Goal: Task Accomplishment & Management: Manage account settings

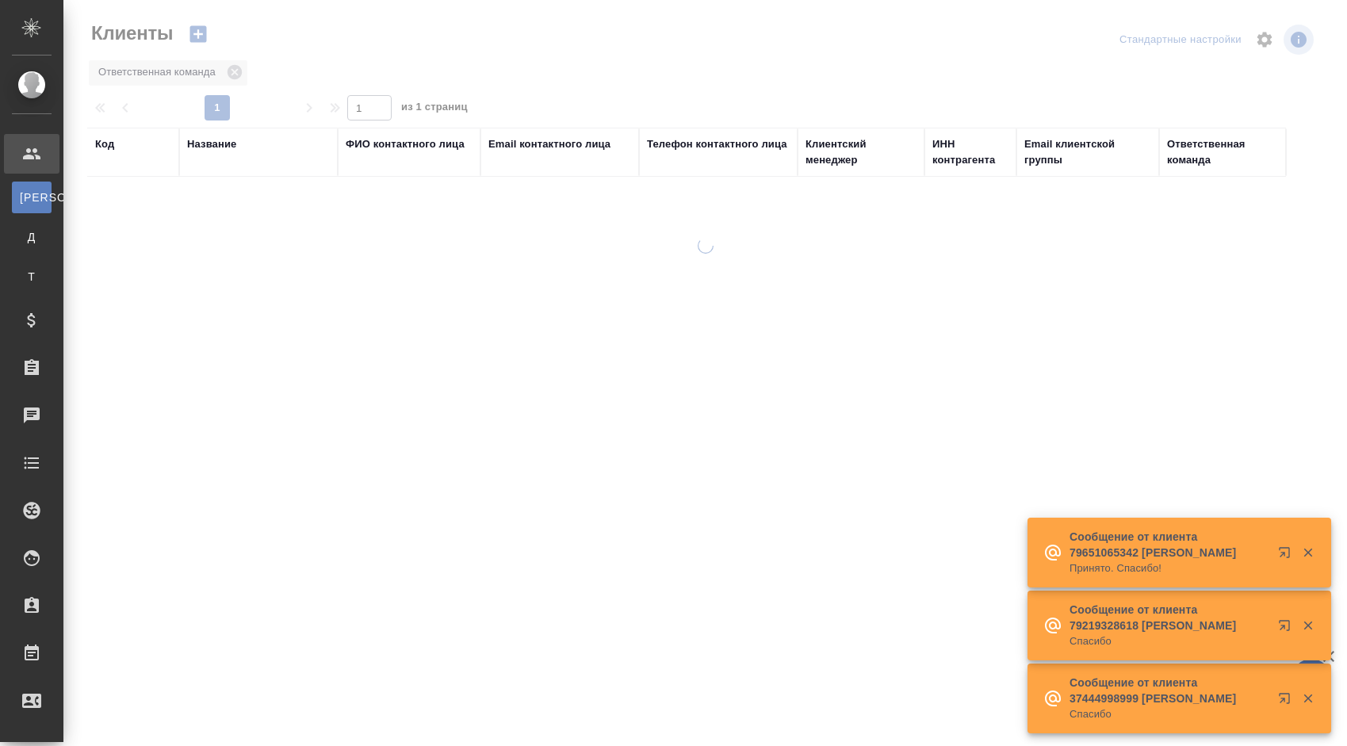
select select "RU"
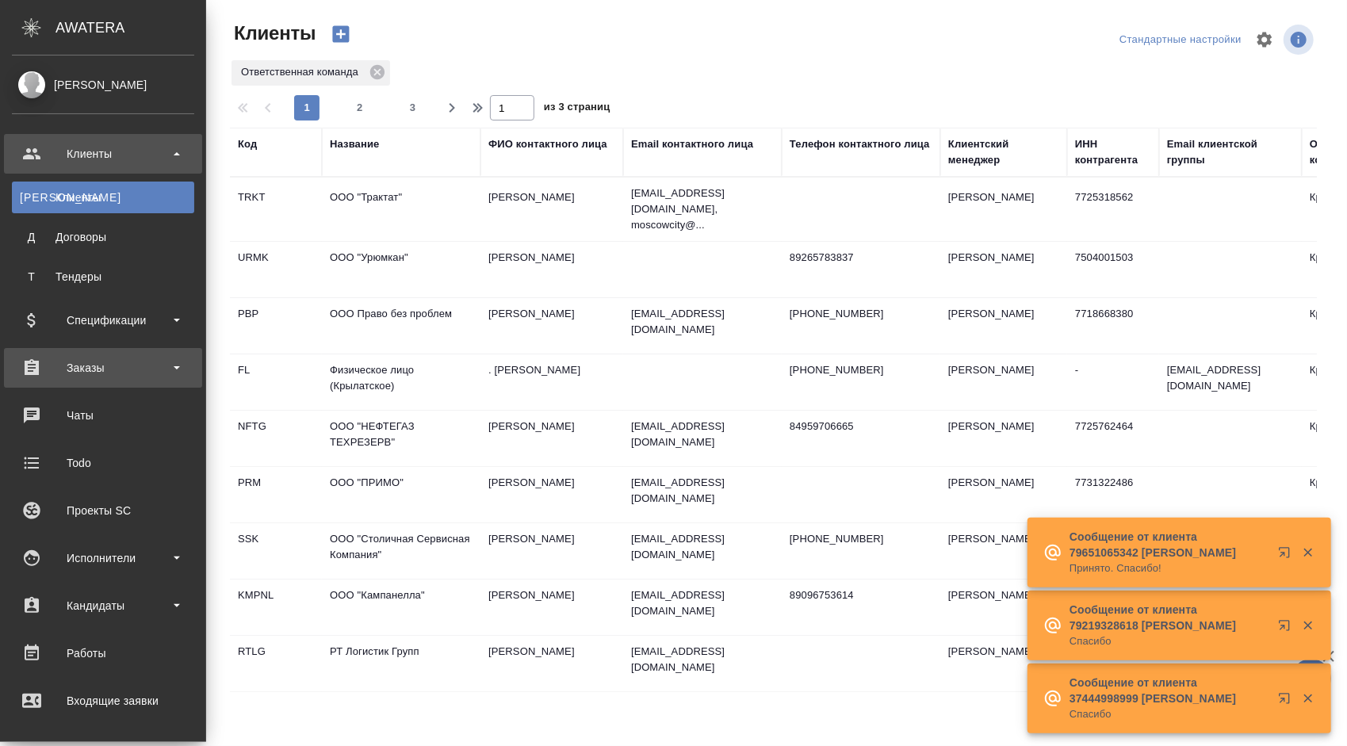
click at [161, 356] on div "Заказы" at bounding box center [103, 368] width 182 height 24
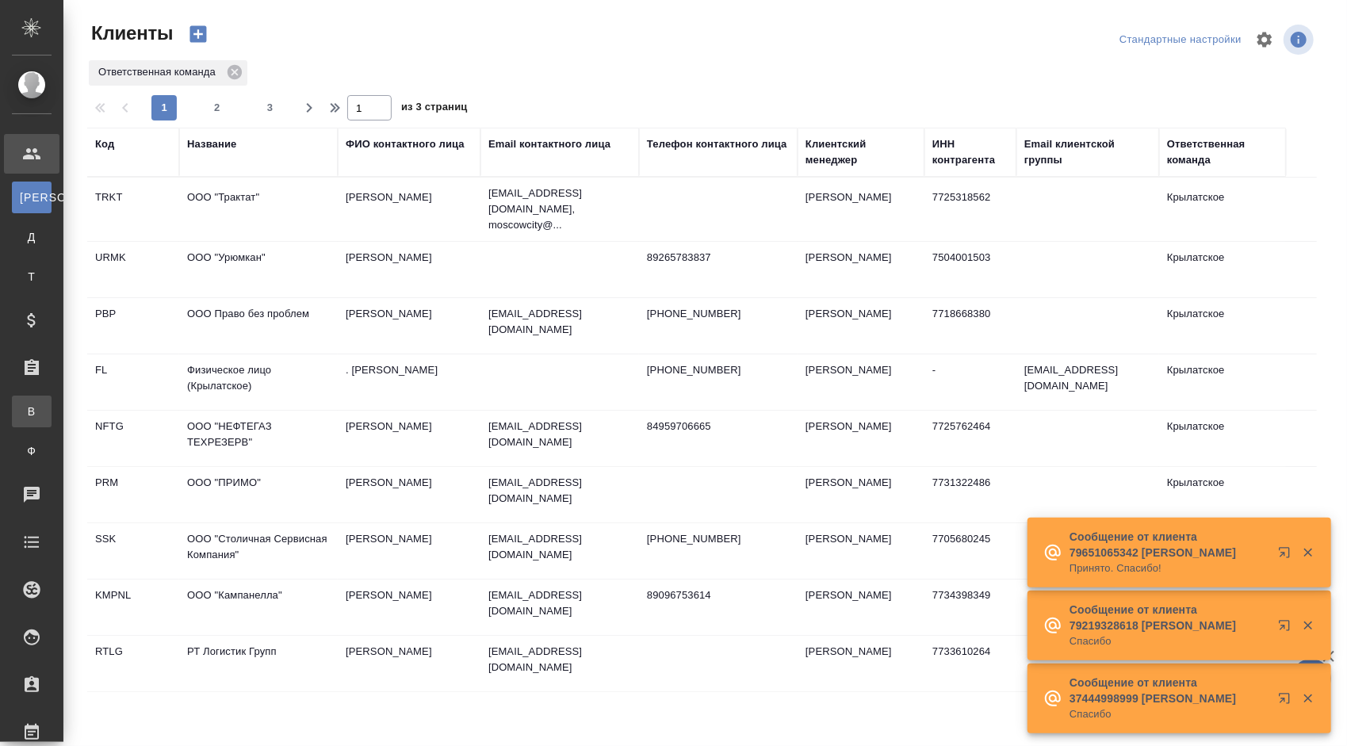
click at [24, 415] on div "Все заказы" at bounding box center [12, 411] width 24 height 16
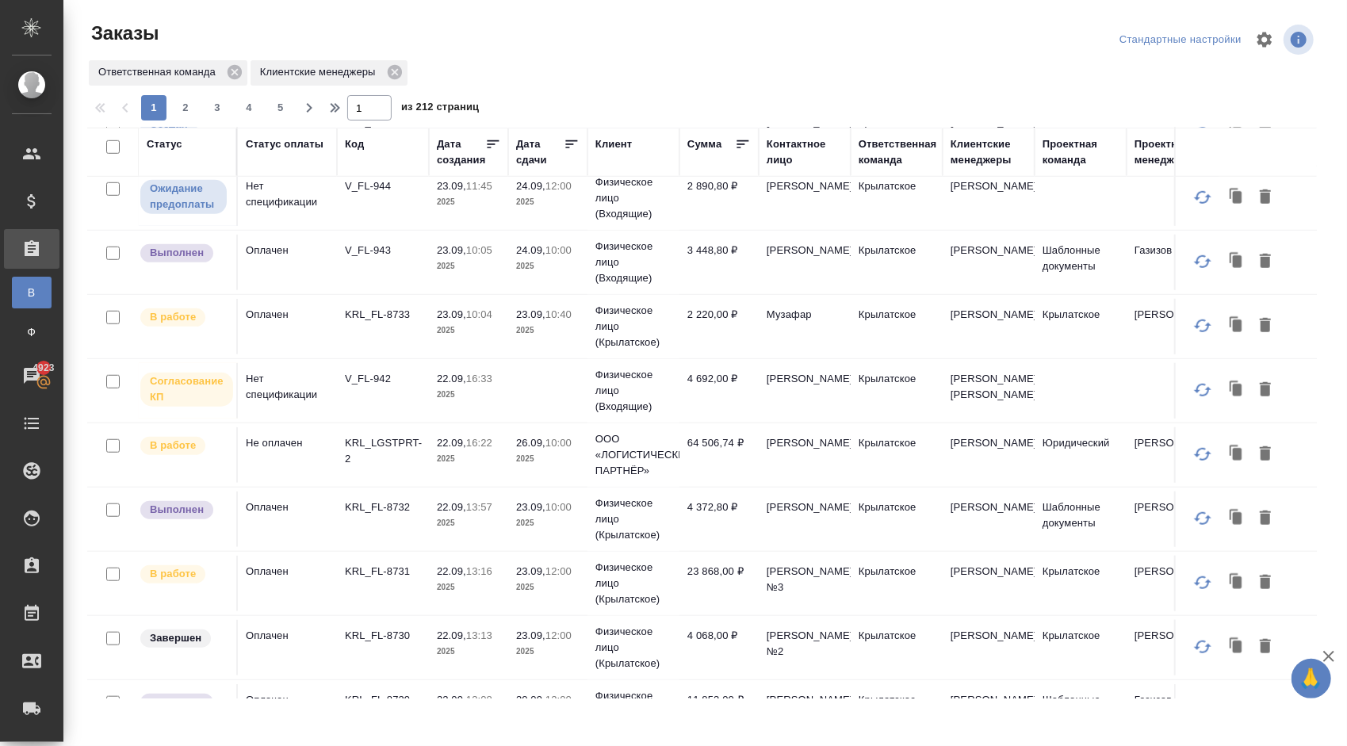
scroll to position [793, 0]
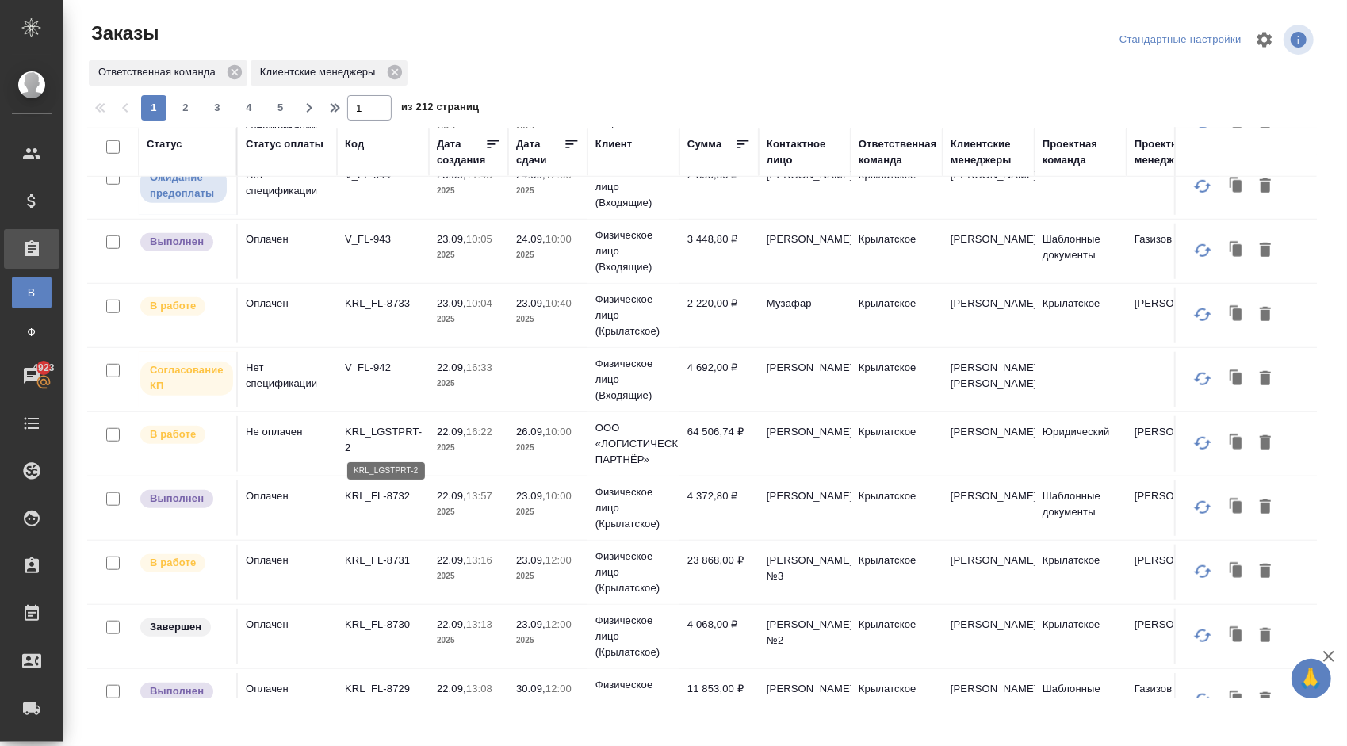
click at [406, 424] on p "KRL_LGSTPRT-2" at bounding box center [383, 440] width 76 height 32
click at [607, 222] on td "Физическое лицо (Входящие)" at bounding box center [633, 251] width 92 height 63
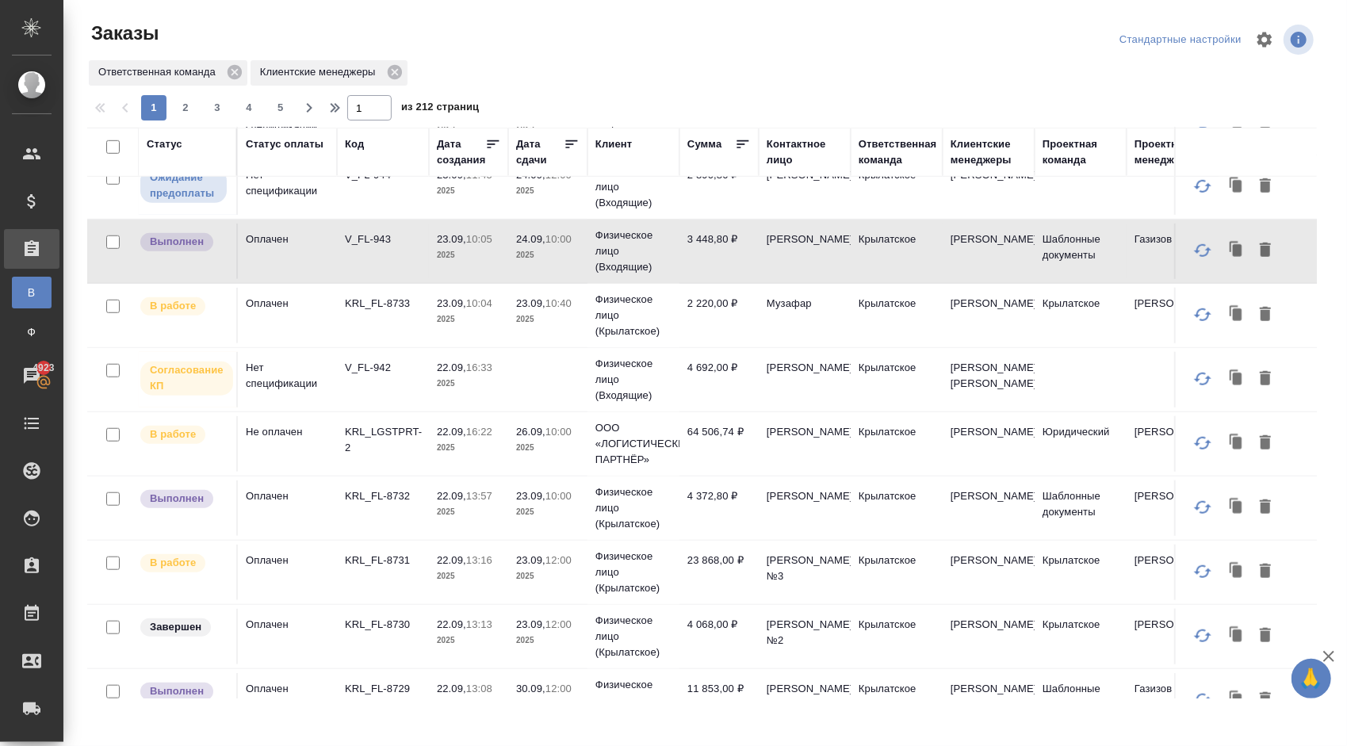
click at [606, 222] on td "Физическое лицо (Входящие)" at bounding box center [633, 251] width 92 height 63
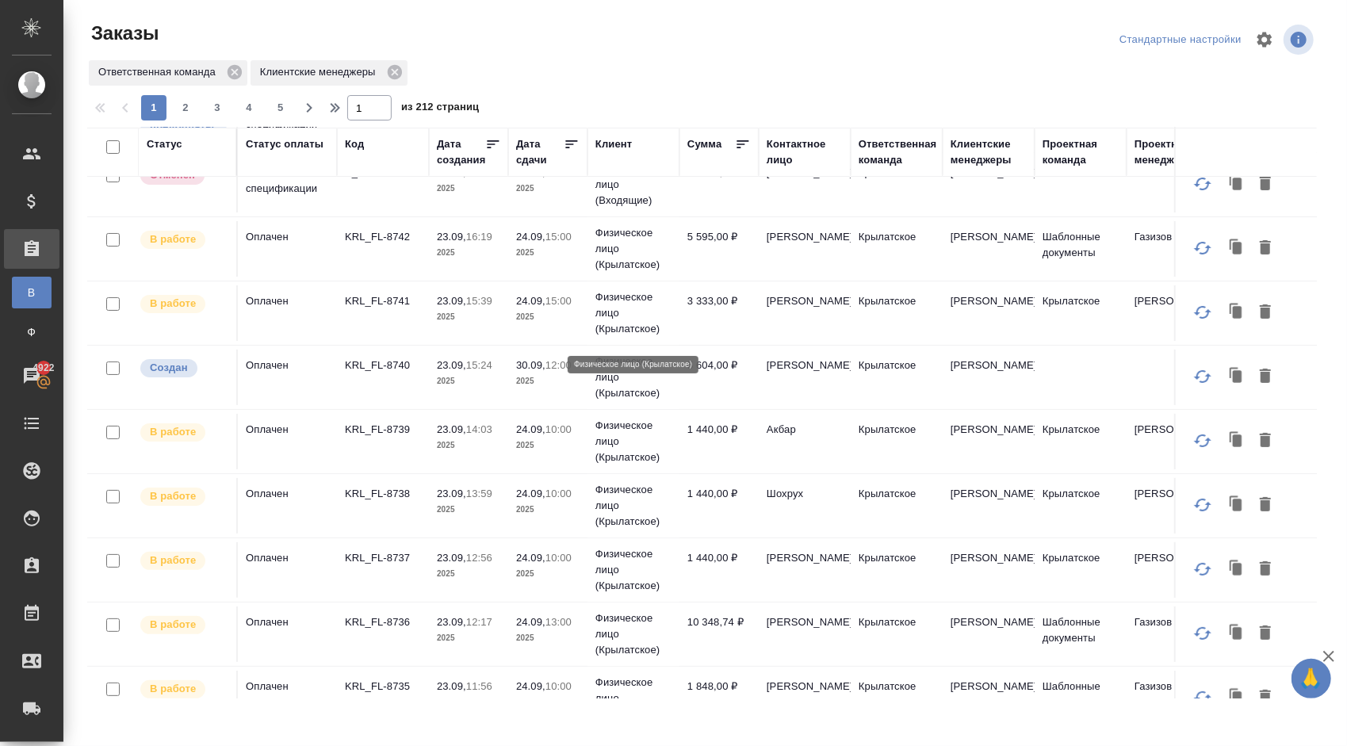
scroll to position [79, 0]
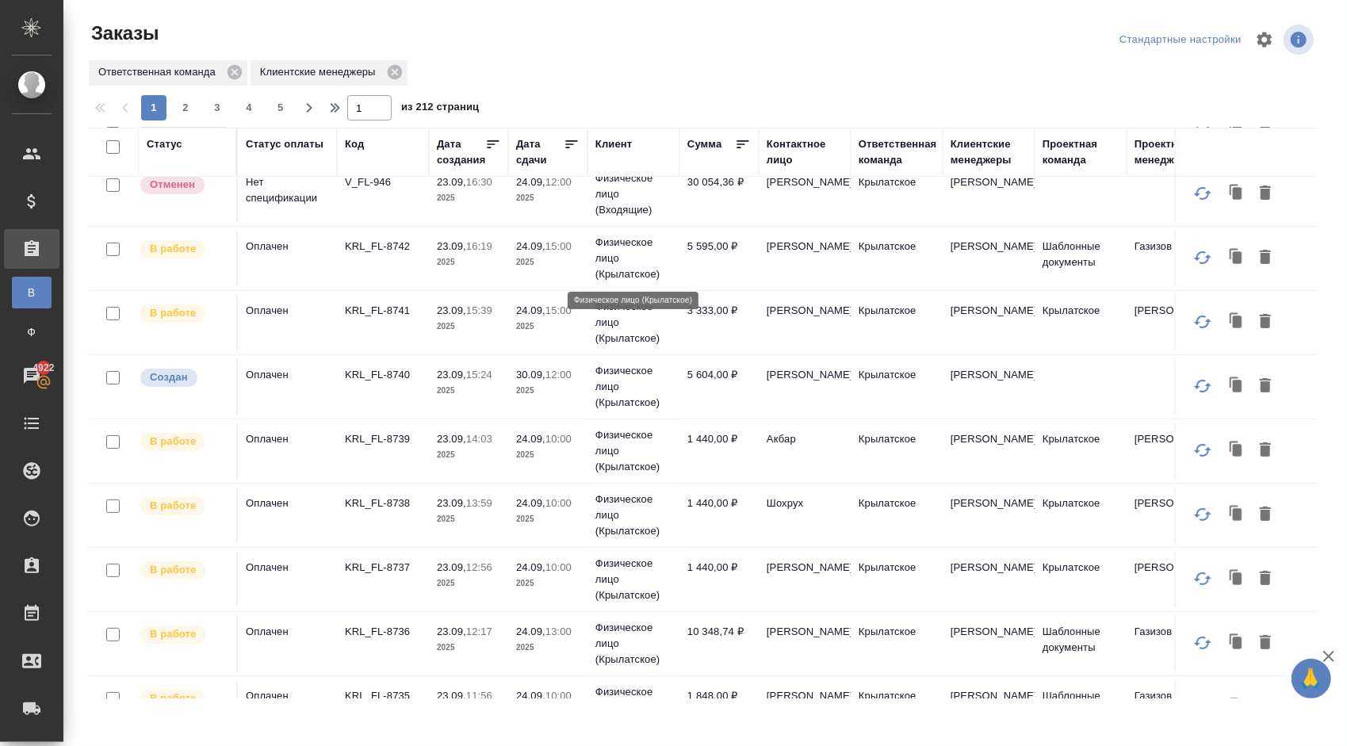
click at [629, 247] on p "Физическое лицо (Крылатское)" at bounding box center [633, 259] width 76 height 48
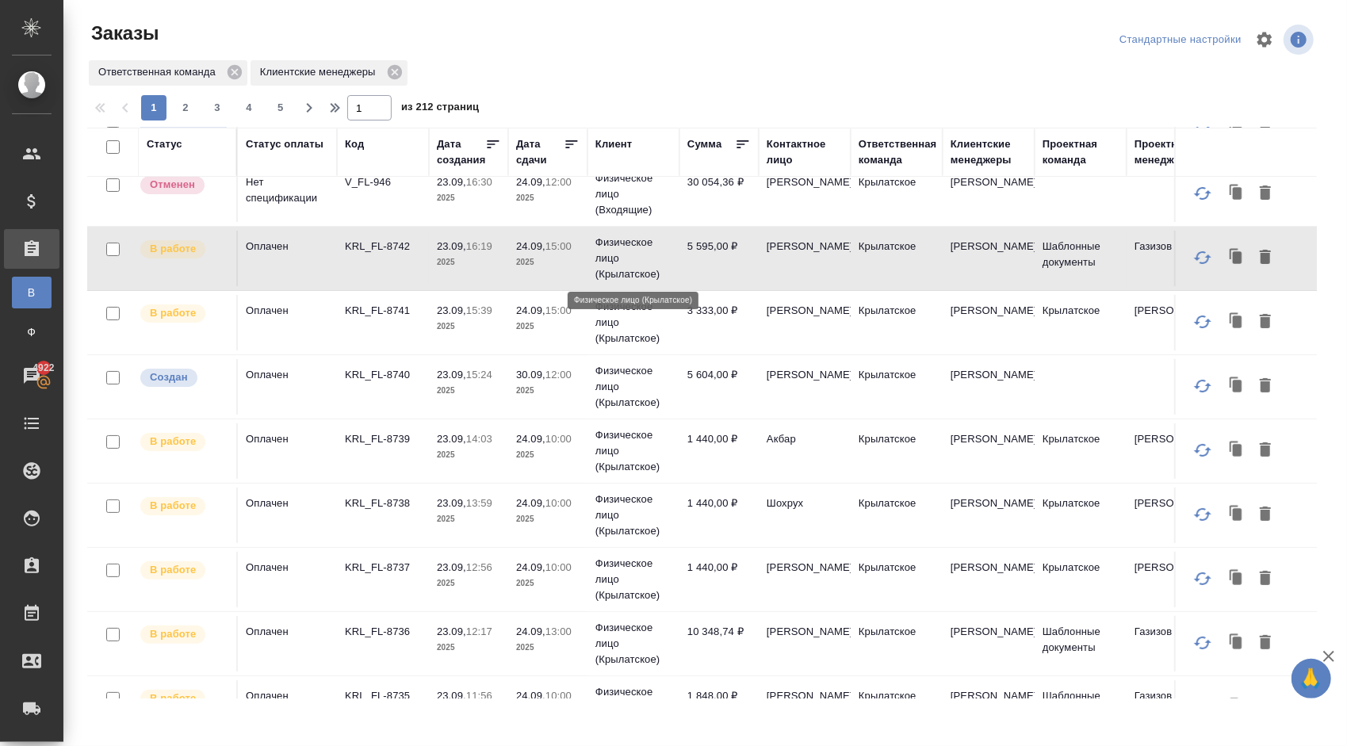
click at [629, 247] on p "Физическое лицо (Крылатское)" at bounding box center [633, 259] width 76 height 48
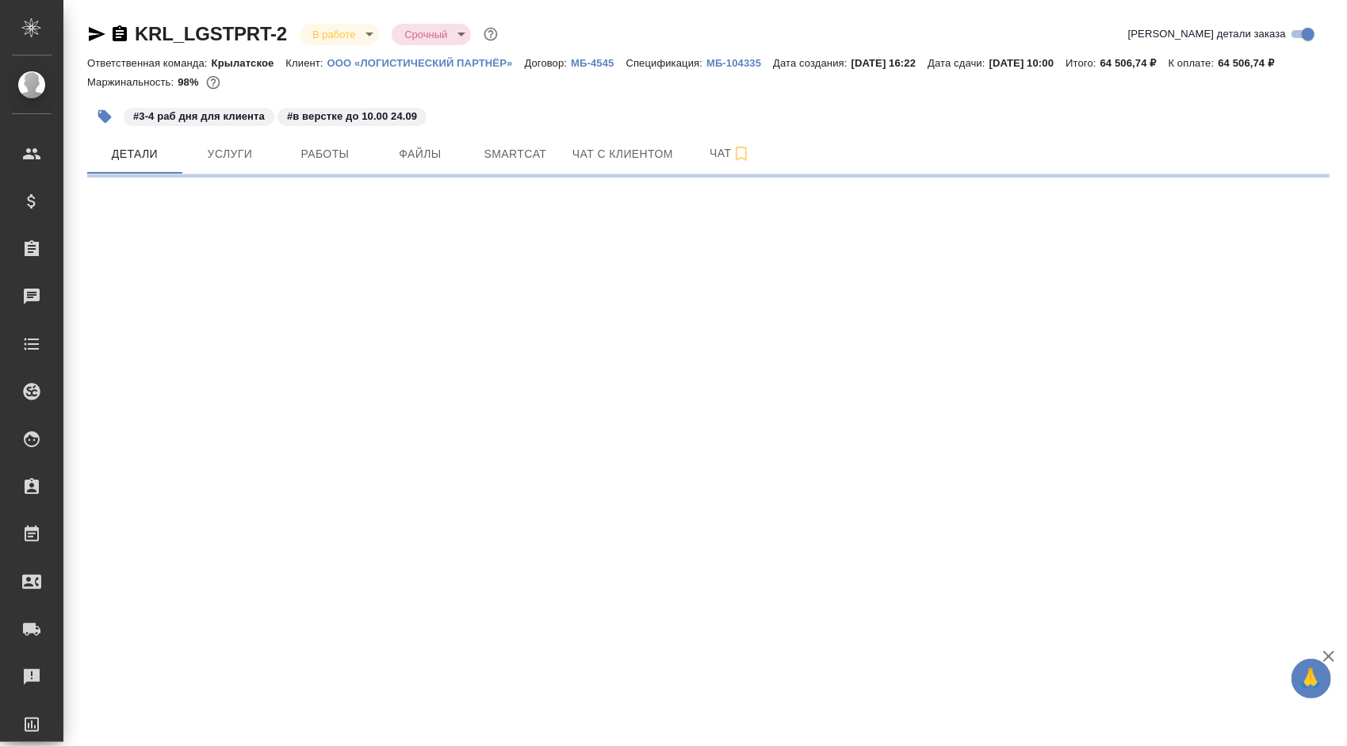
select select "RU"
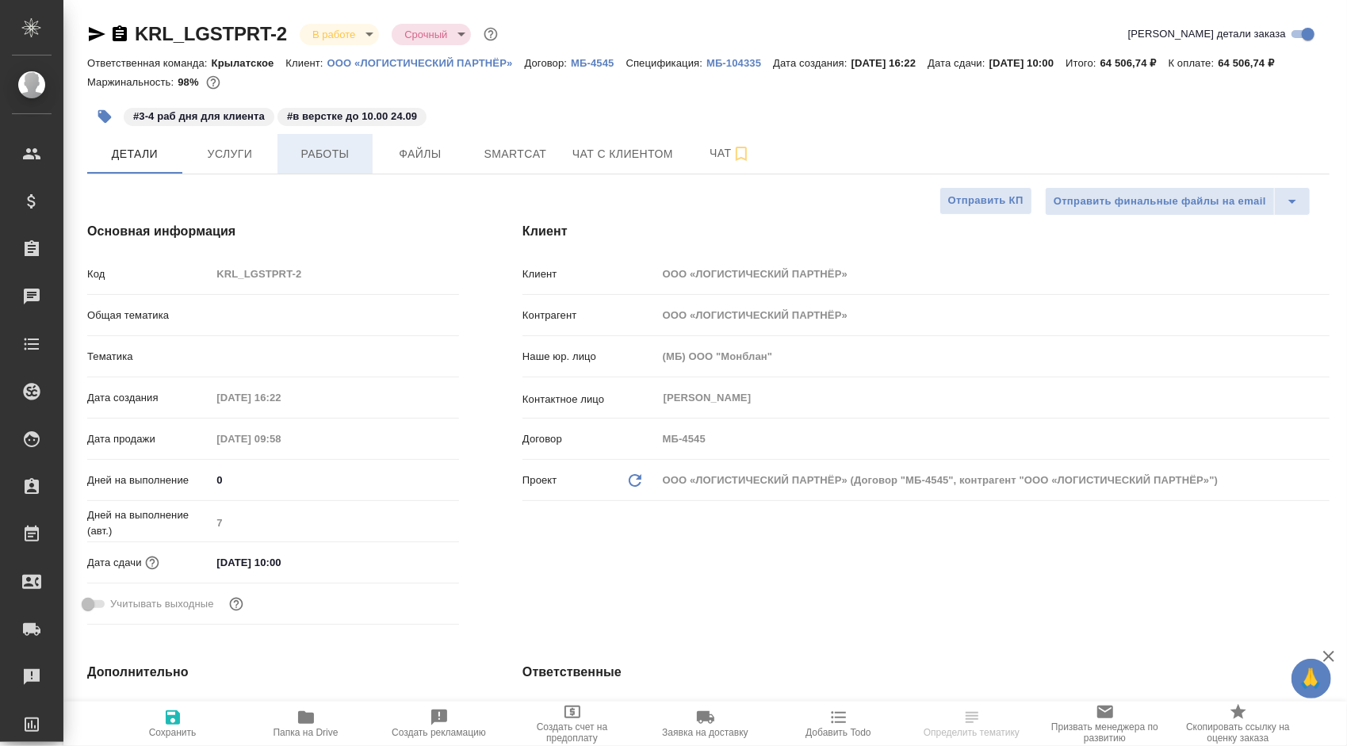
type textarea "x"
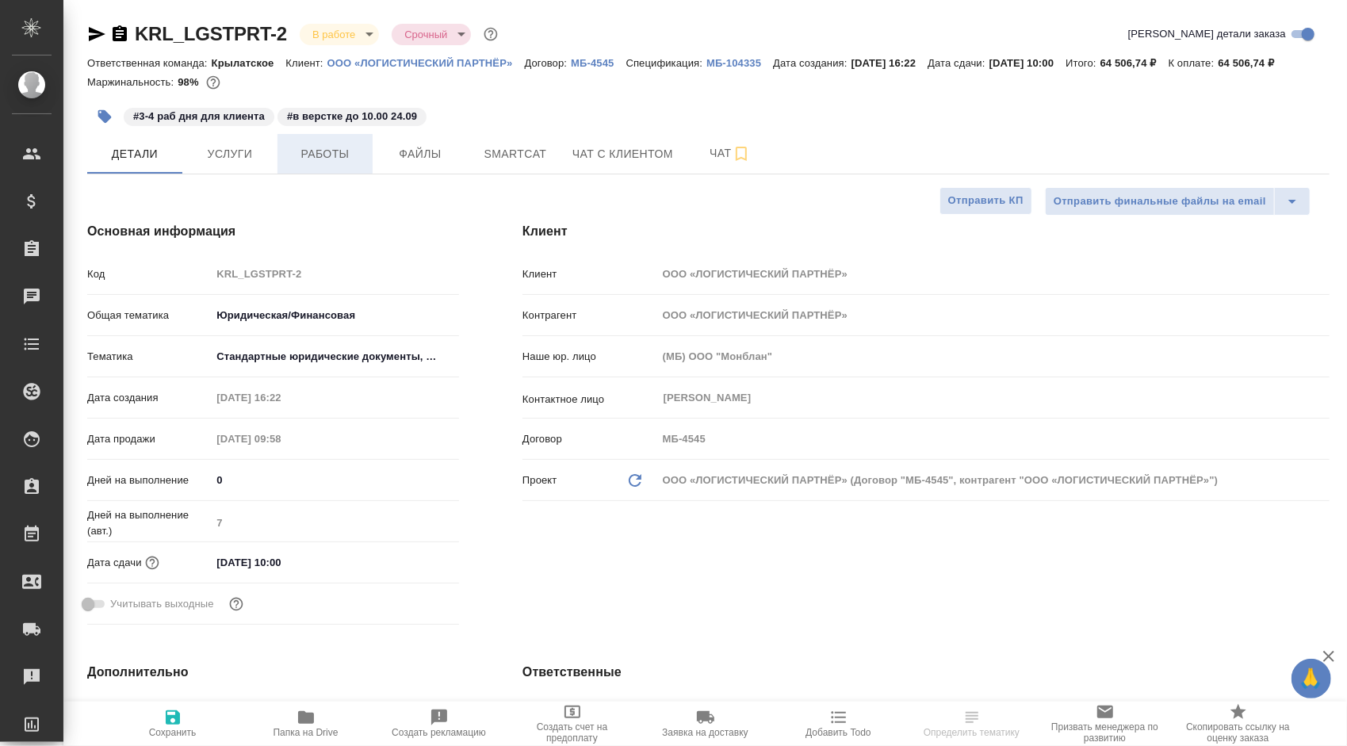
type textarea "x"
click at [325, 151] on span "Работы" at bounding box center [325, 154] width 76 height 20
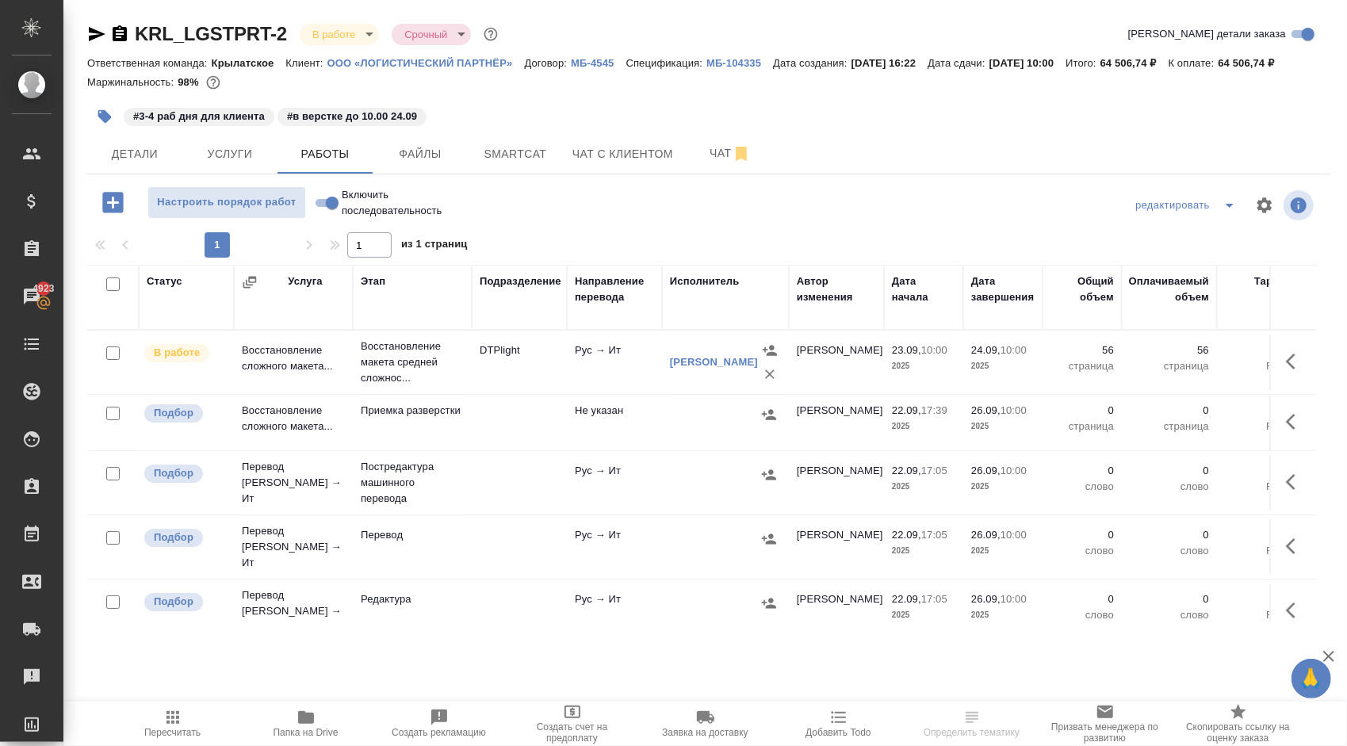
click at [209, 724] on span "Пересчитать" at bounding box center [173, 723] width 114 height 30
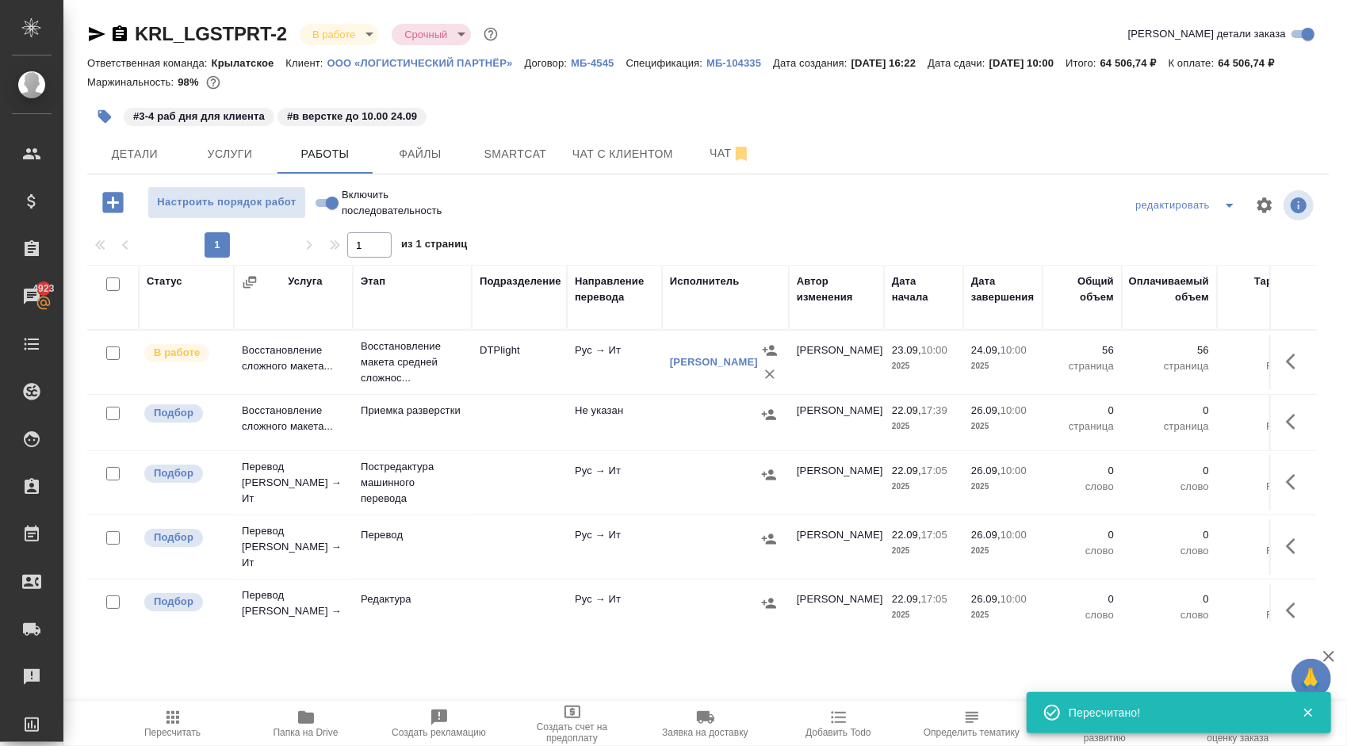
click at [468, 59] on p "ООО «ЛОГИСТИЧЕСКИЙ ПАРТНЁР»" at bounding box center [425, 63] width 197 height 12
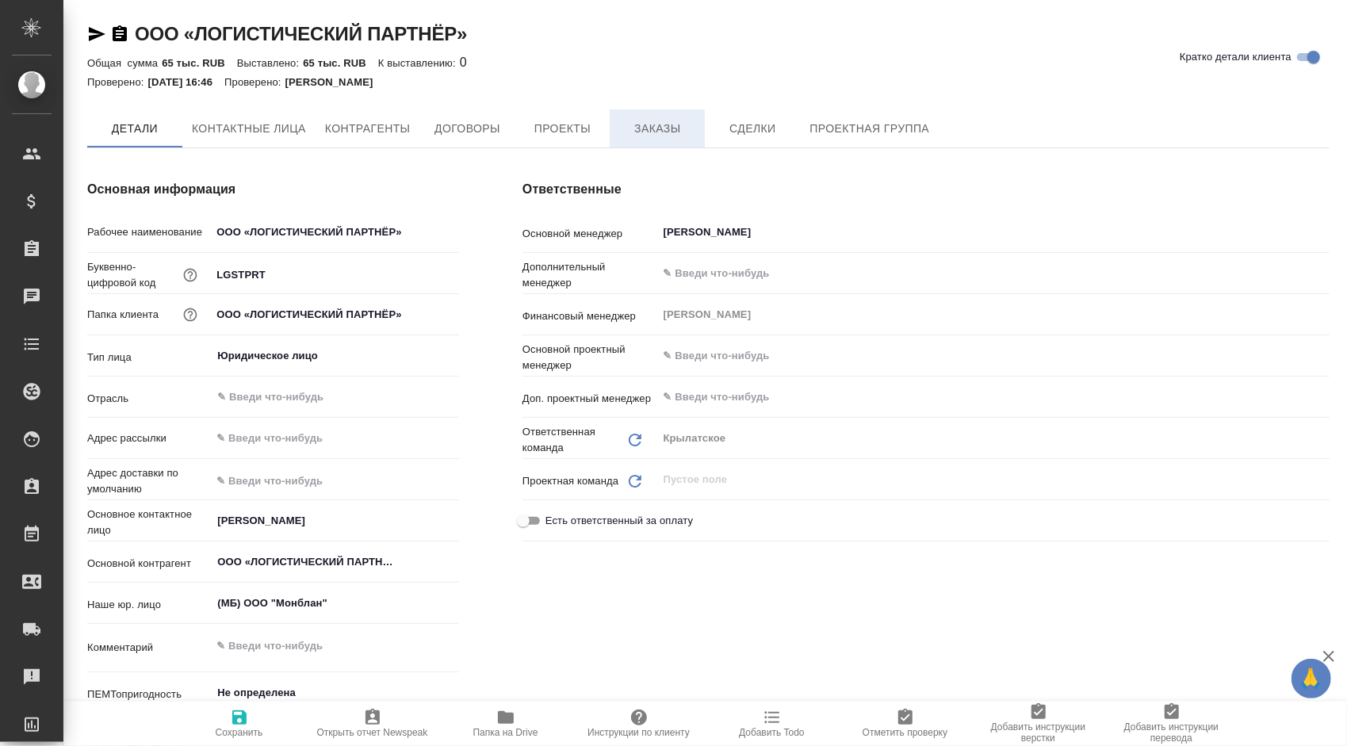
click at [617, 122] on button "Заказы" at bounding box center [657, 128] width 95 height 38
type textarea "x"
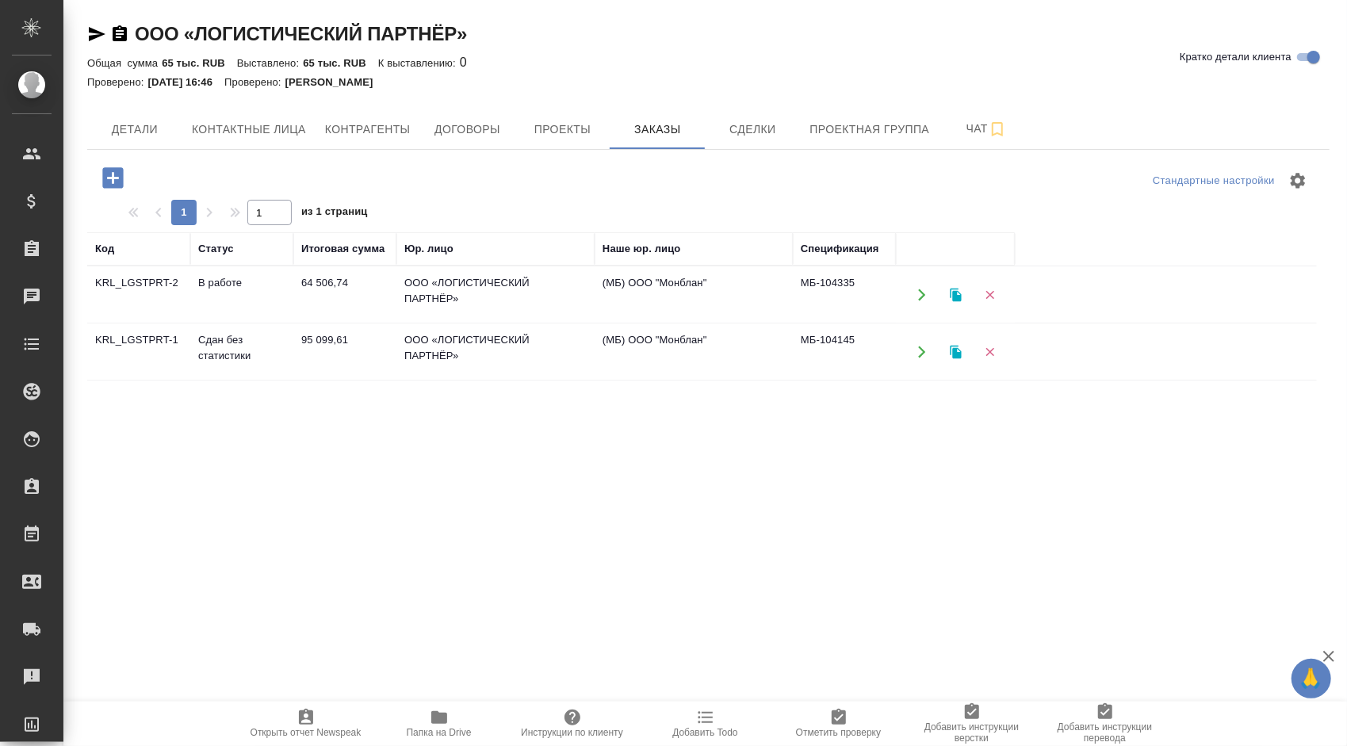
click at [923, 351] on icon "button" at bounding box center [921, 352] width 7 height 12
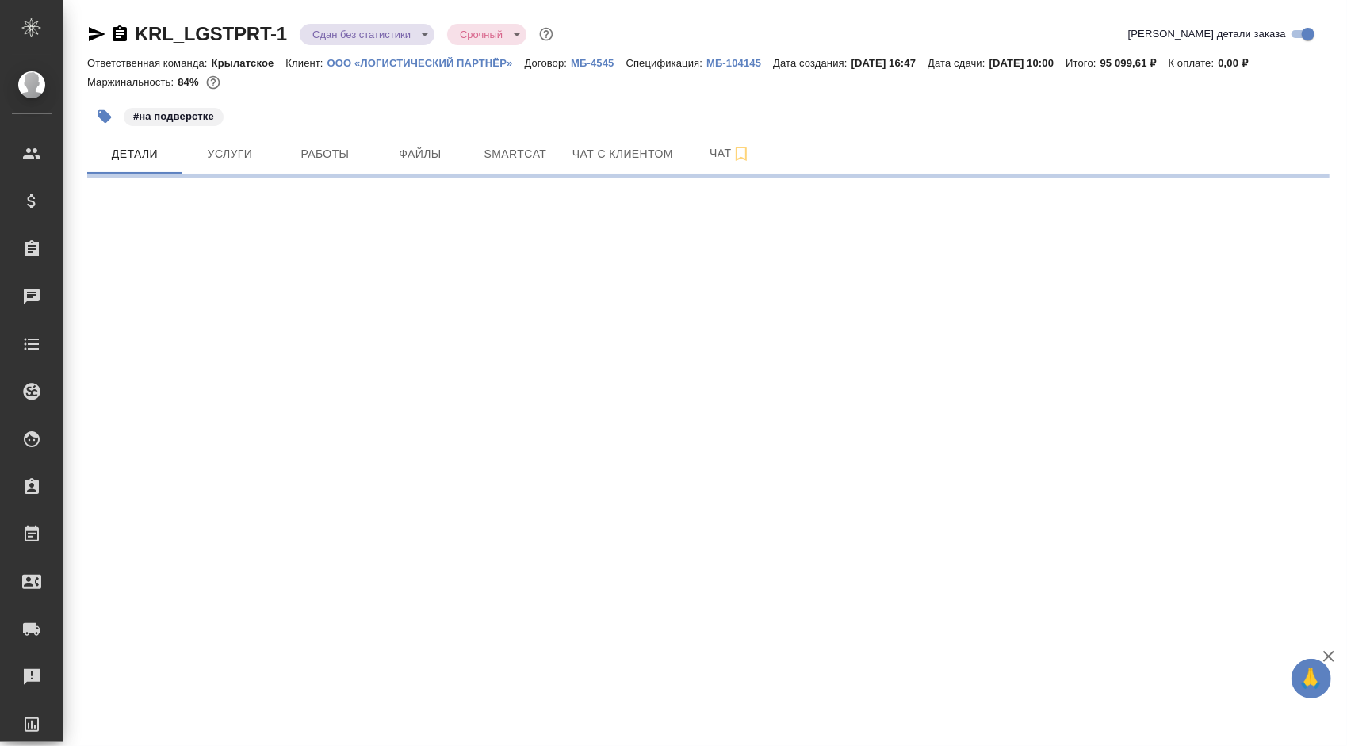
select select "RU"
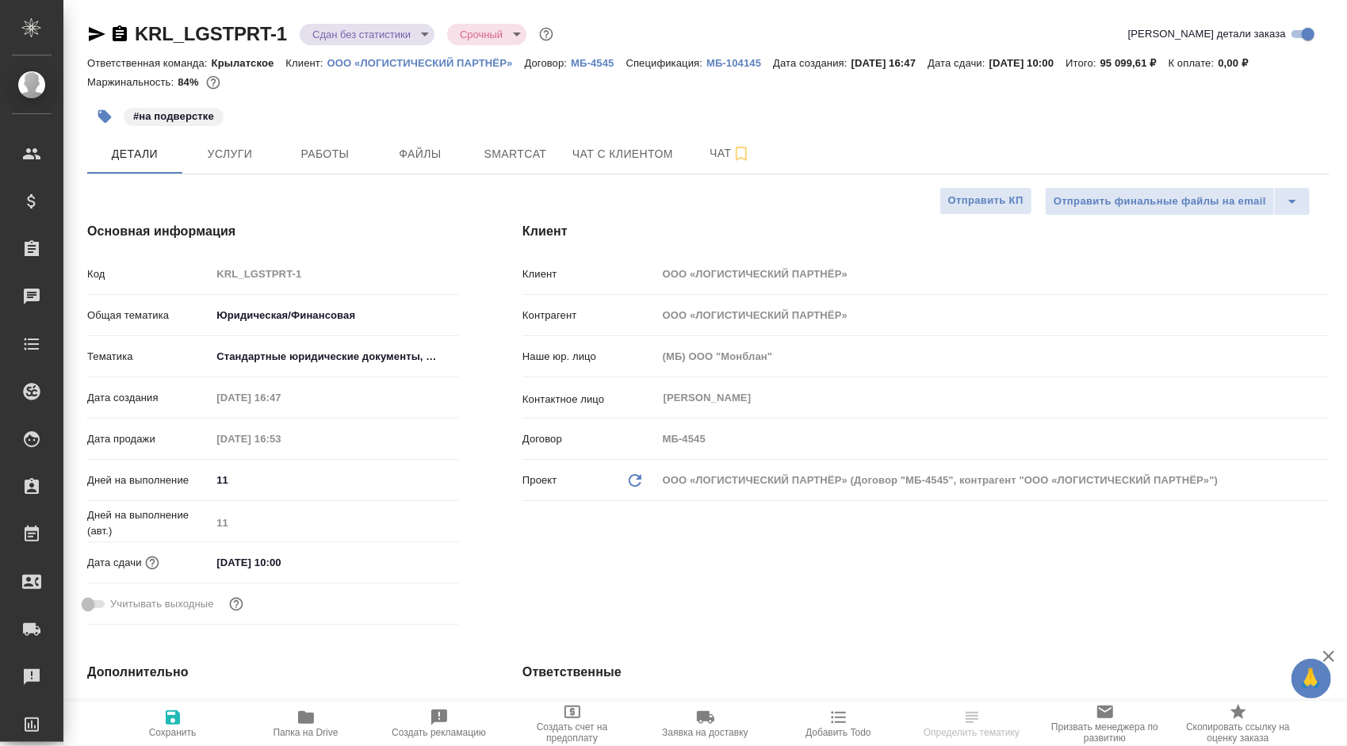
type textarea "x"
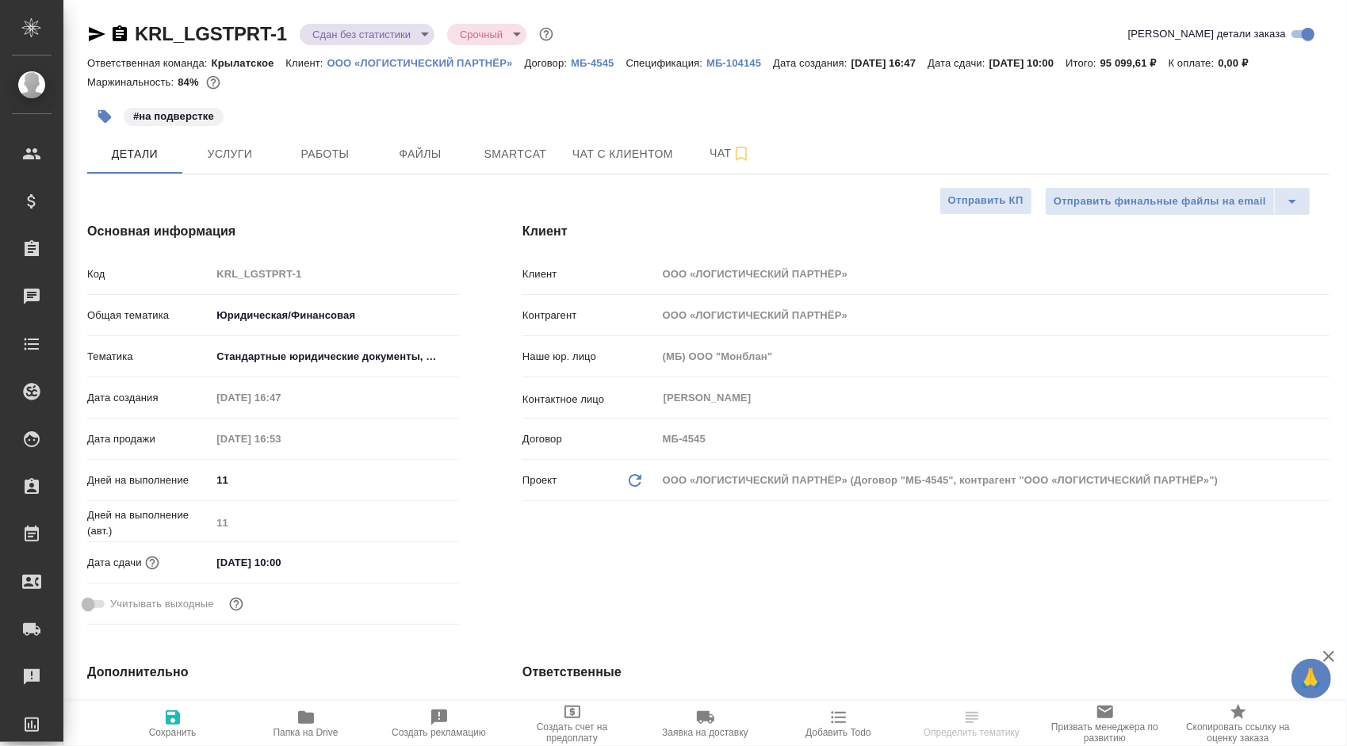
type textarea "x"
click at [343, 173] on button "Работы" at bounding box center [324, 154] width 95 height 40
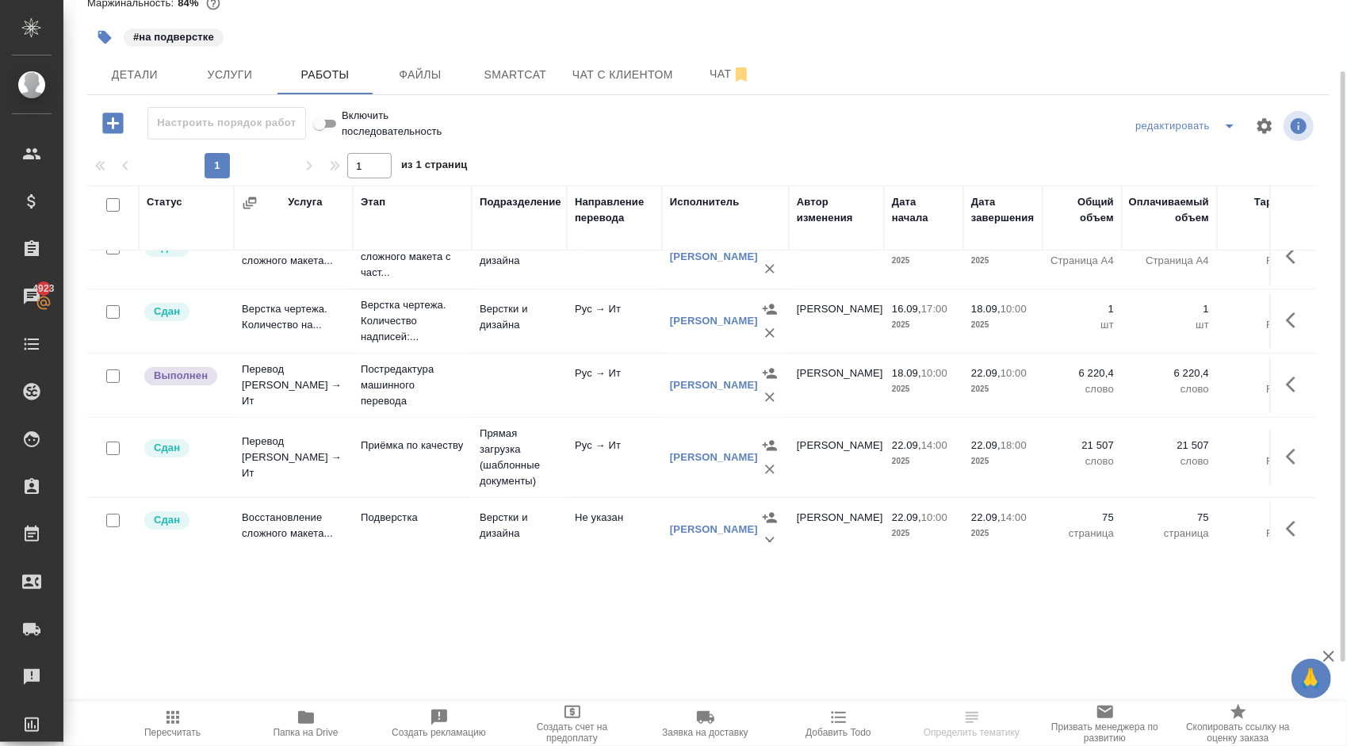
scroll to position [120, 0]
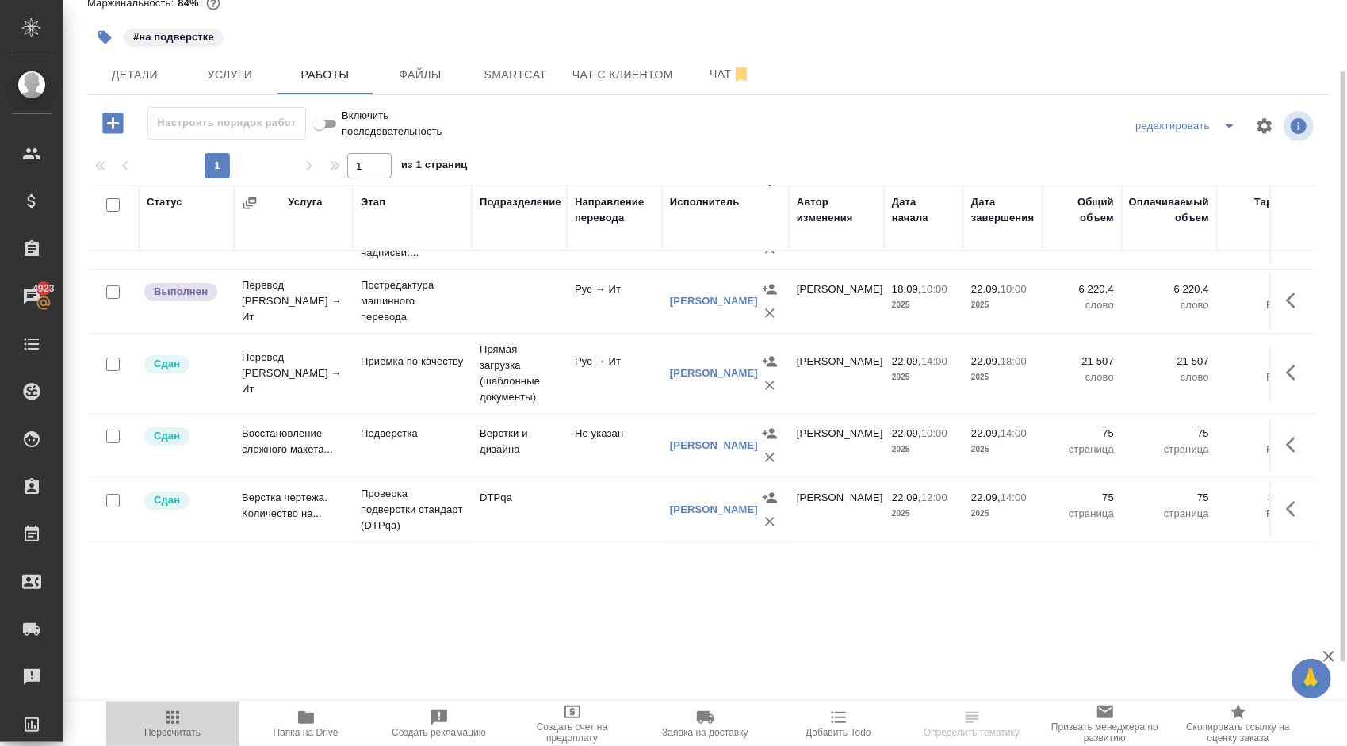
click at [193, 724] on span "Пересчитать" at bounding box center [173, 723] width 114 height 30
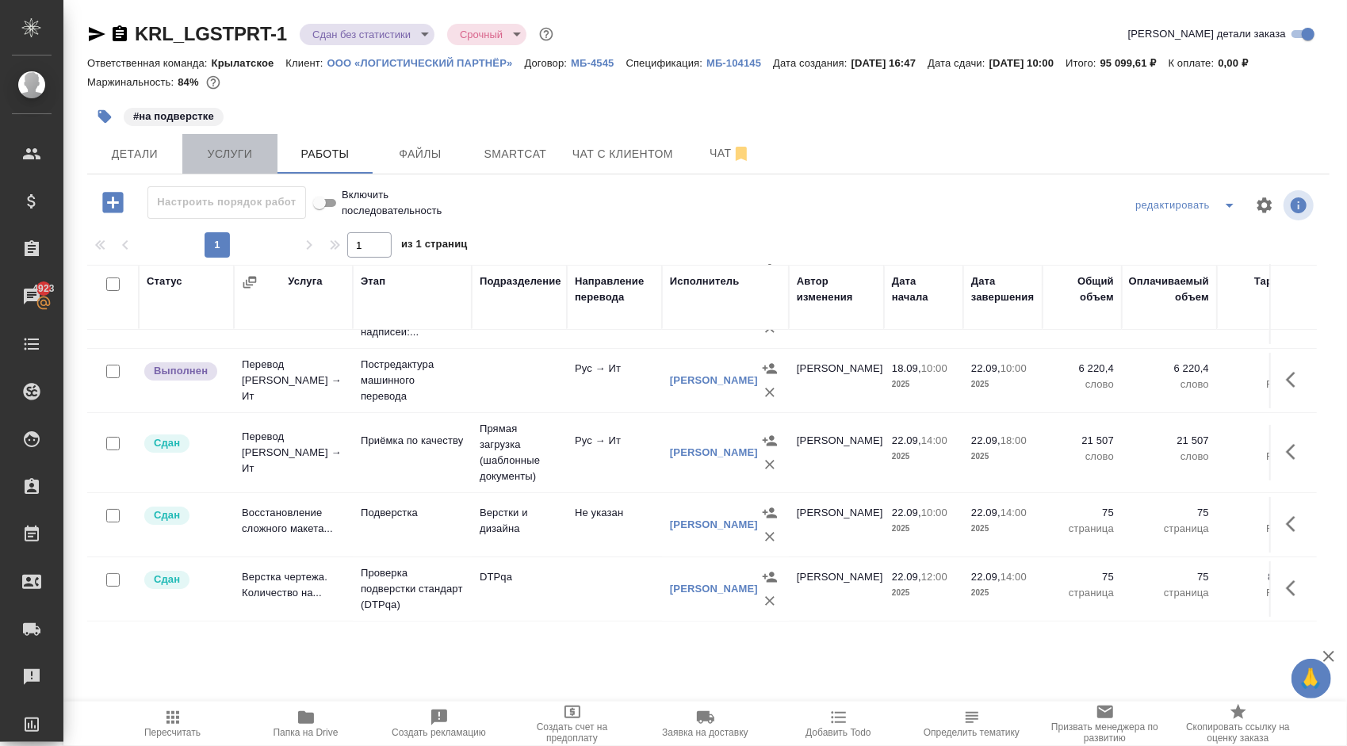
click at [214, 154] on span "Услуги" at bounding box center [230, 154] width 76 height 20
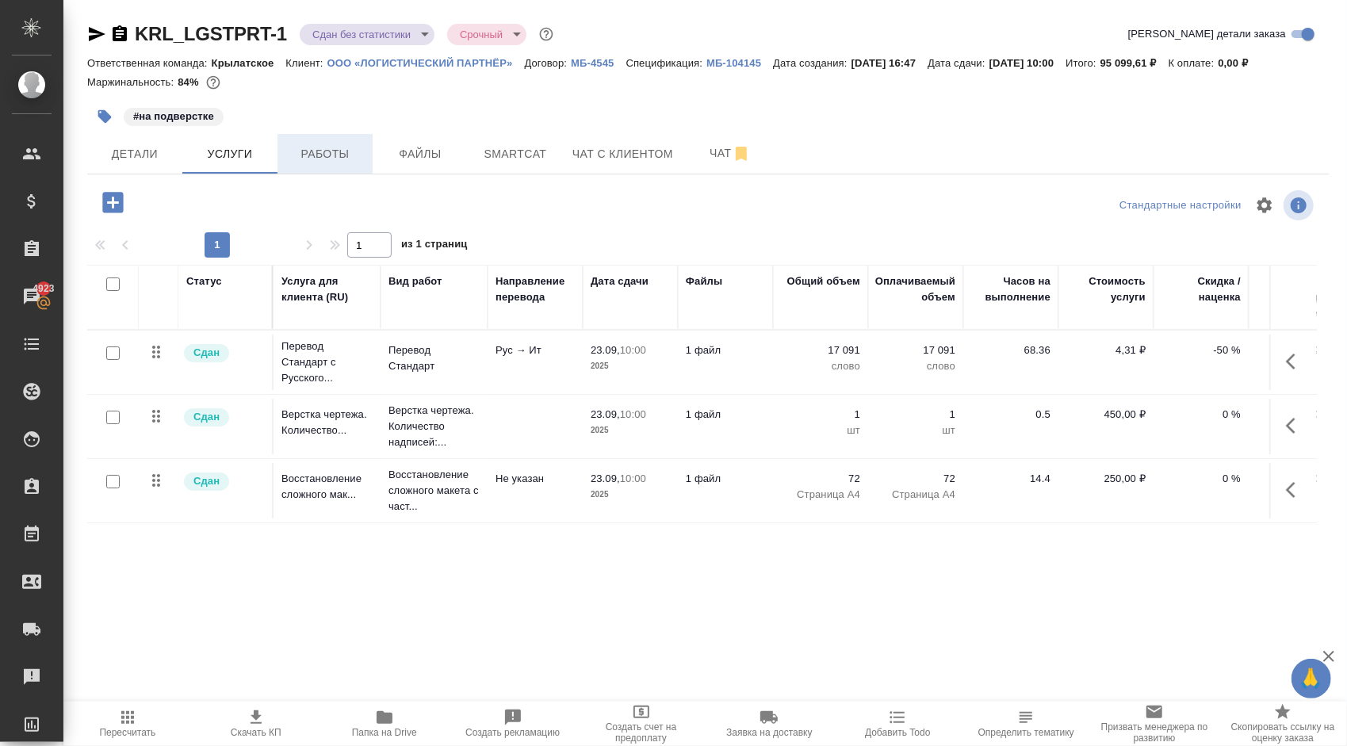
click at [371, 151] on button "Работы" at bounding box center [324, 154] width 95 height 40
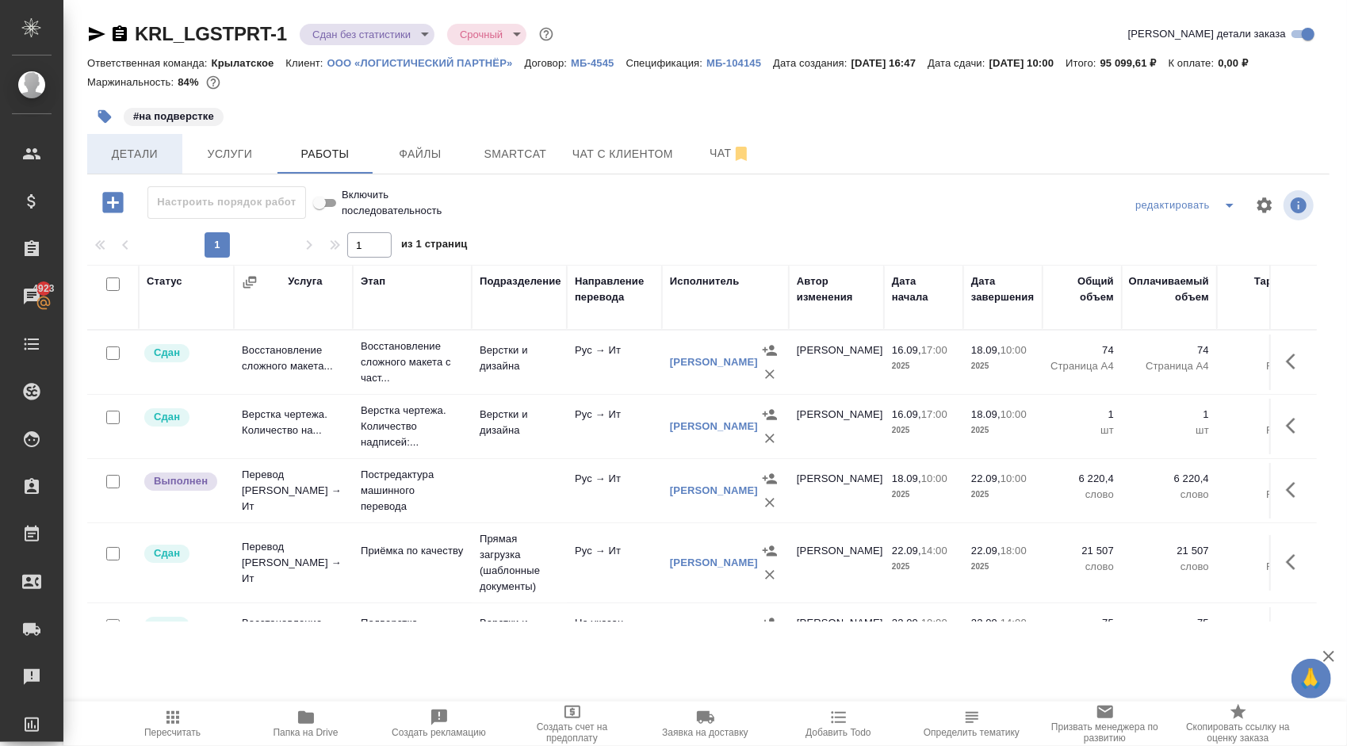
click at [120, 143] on button "Детали" at bounding box center [134, 154] width 95 height 40
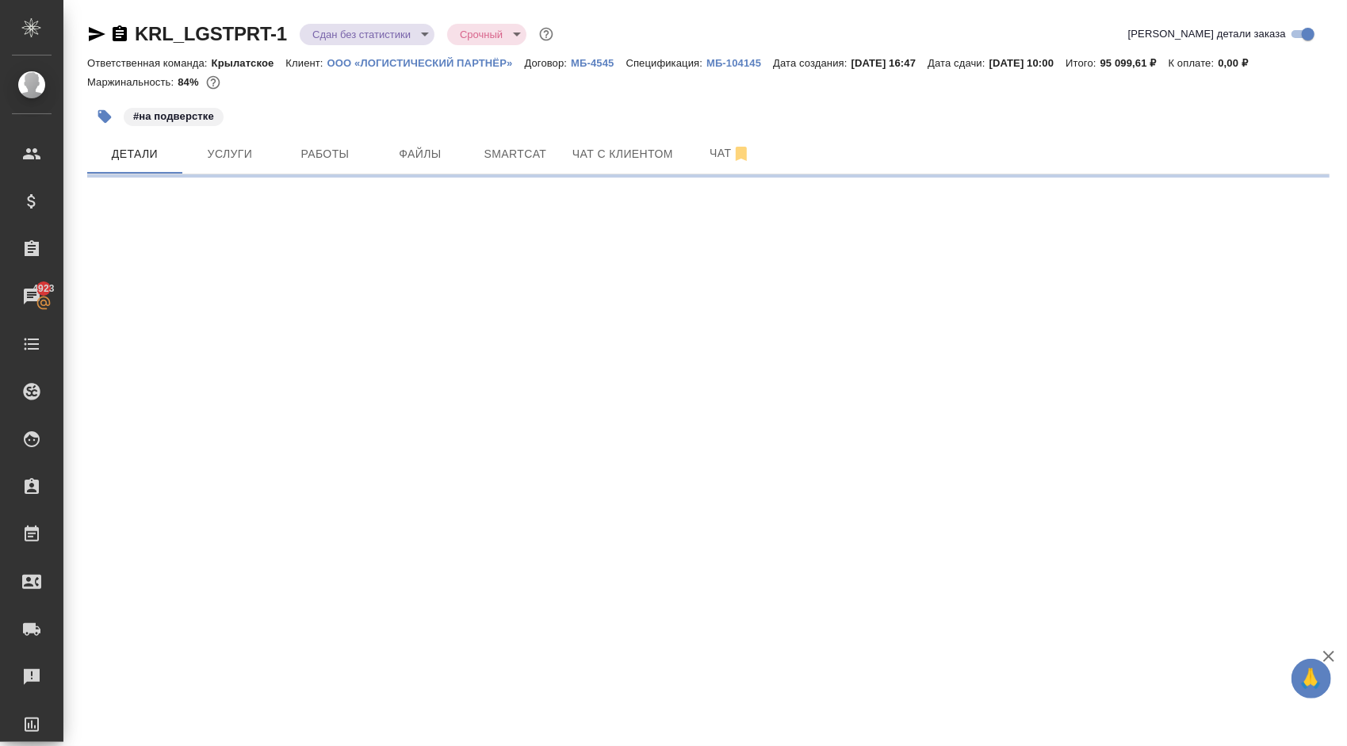
select select "RU"
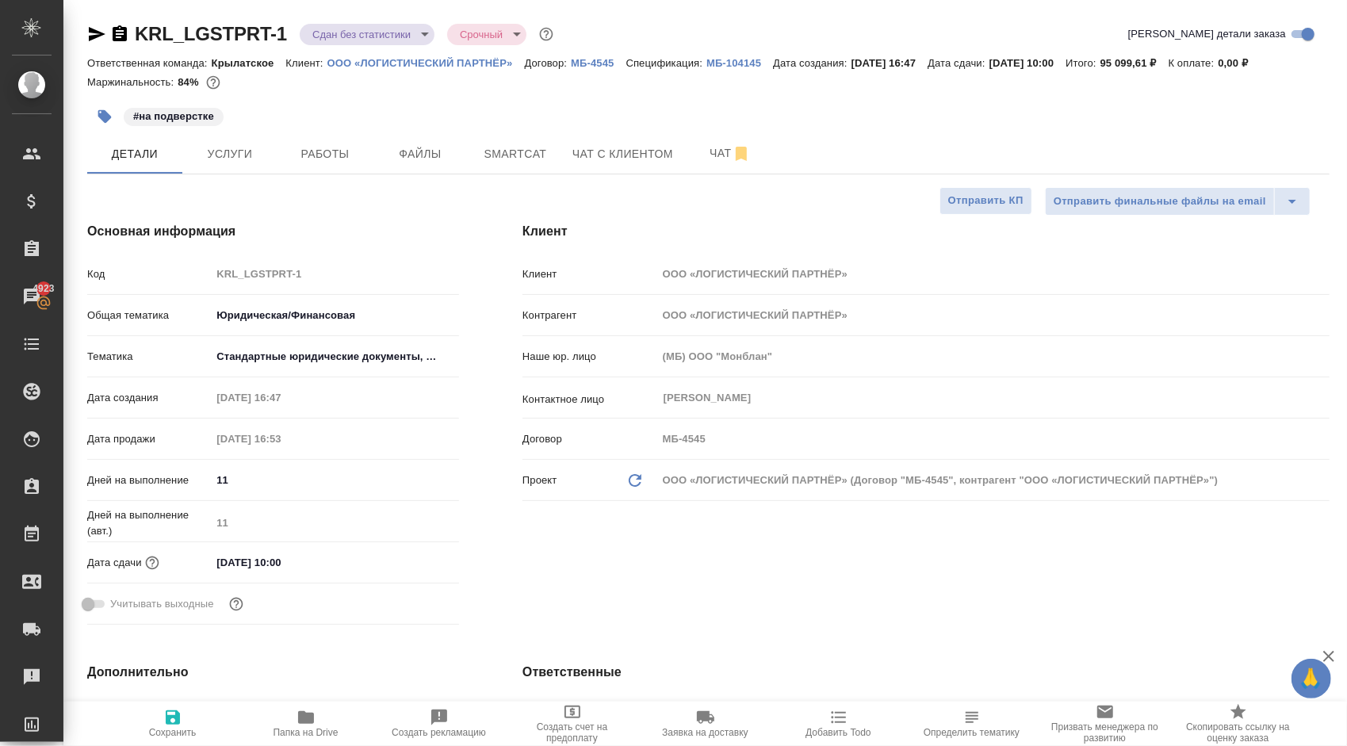
type textarea "x"
click at [90, 25] on icon "button" at bounding box center [96, 34] width 19 height 19
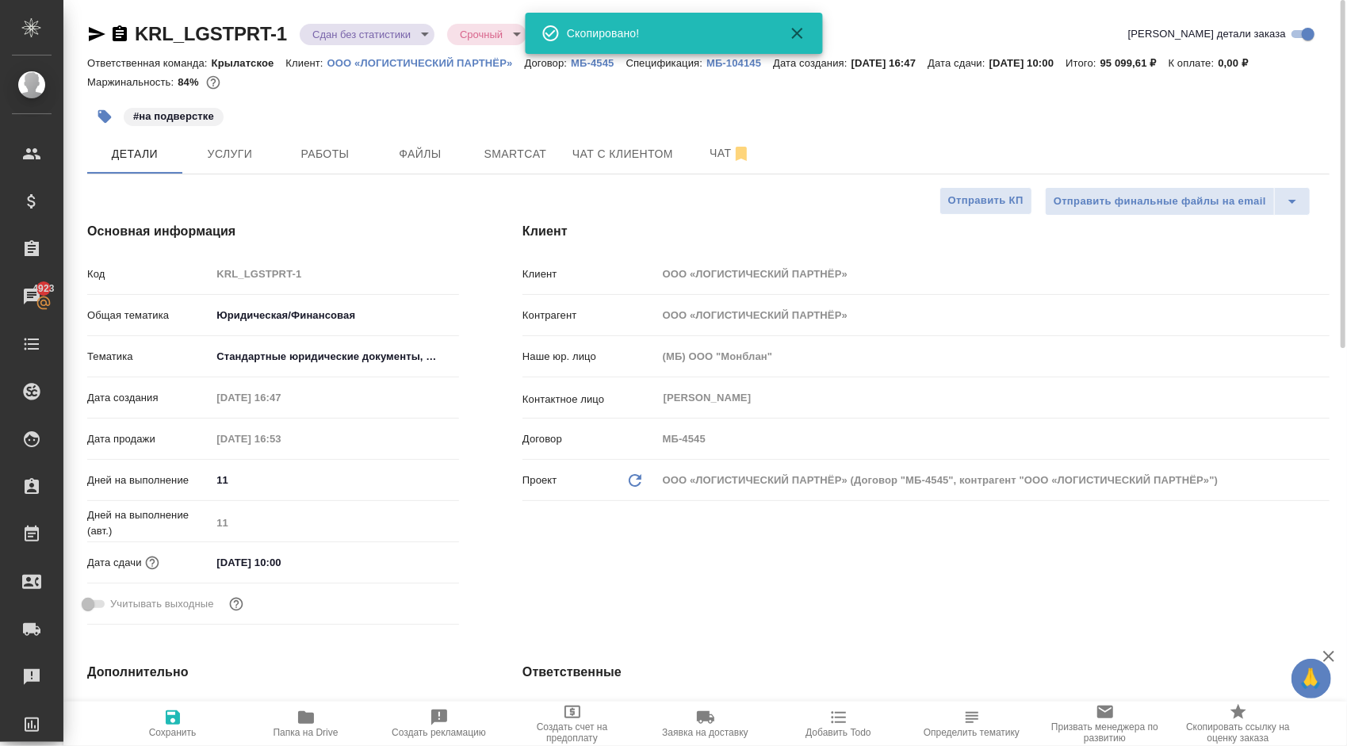
type textarea "x"
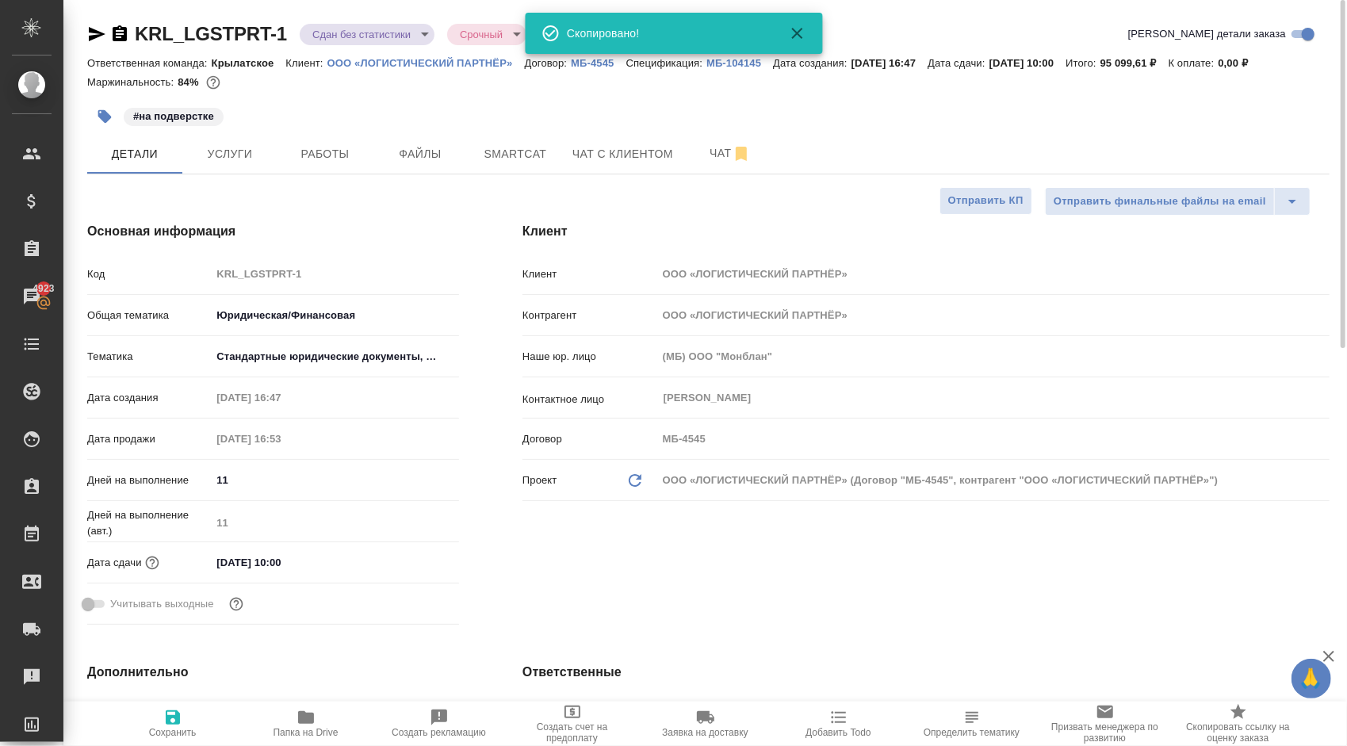
type textarea "x"
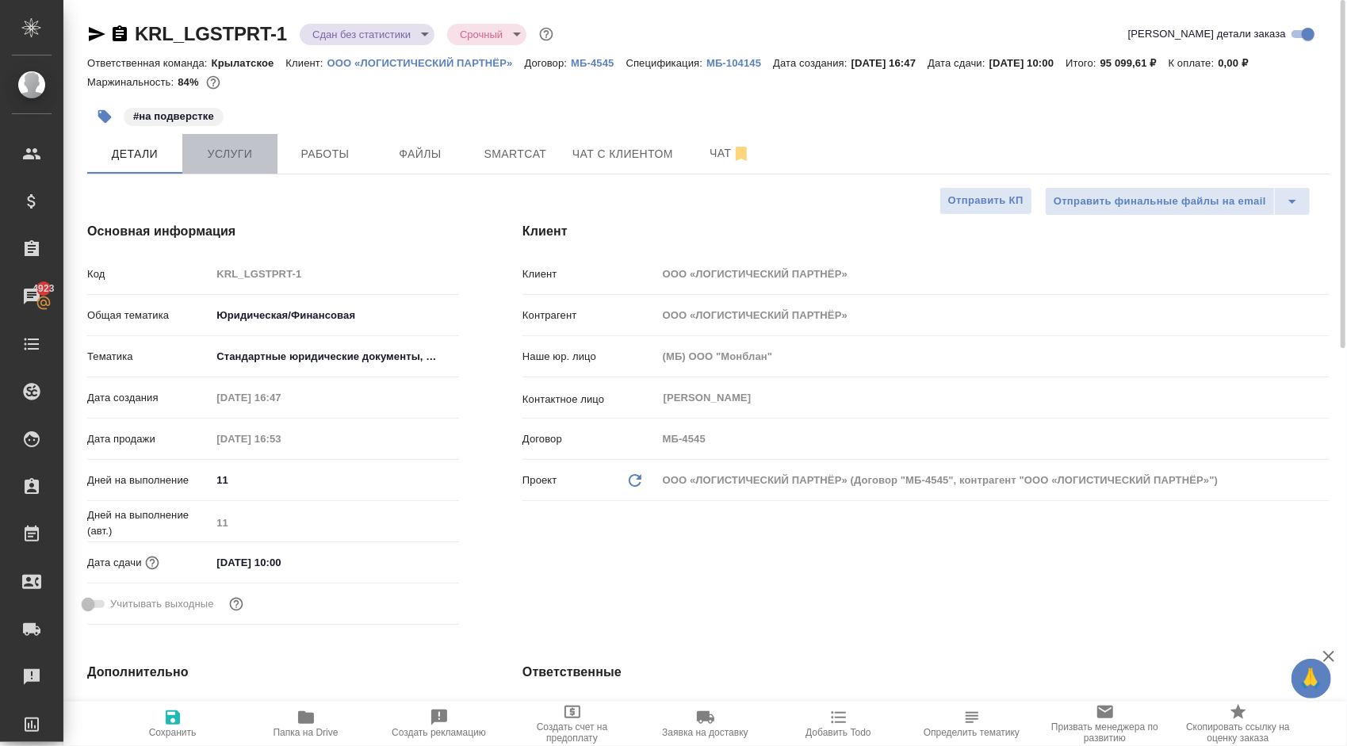
click at [254, 155] on span "Услуги" at bounding box center [230, 154] width 76 height 20
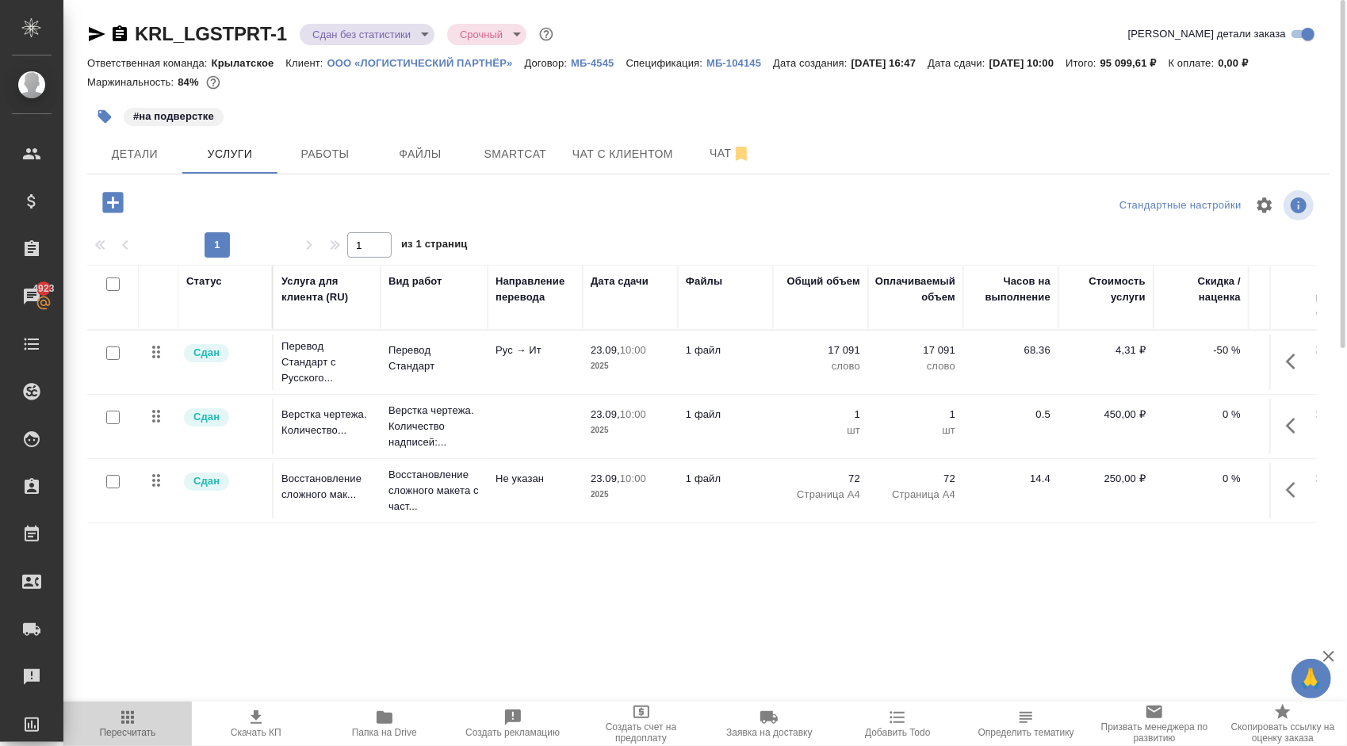
click at [132, 715] on icon "button" at bounding box center [127, 717] width 19 height 19
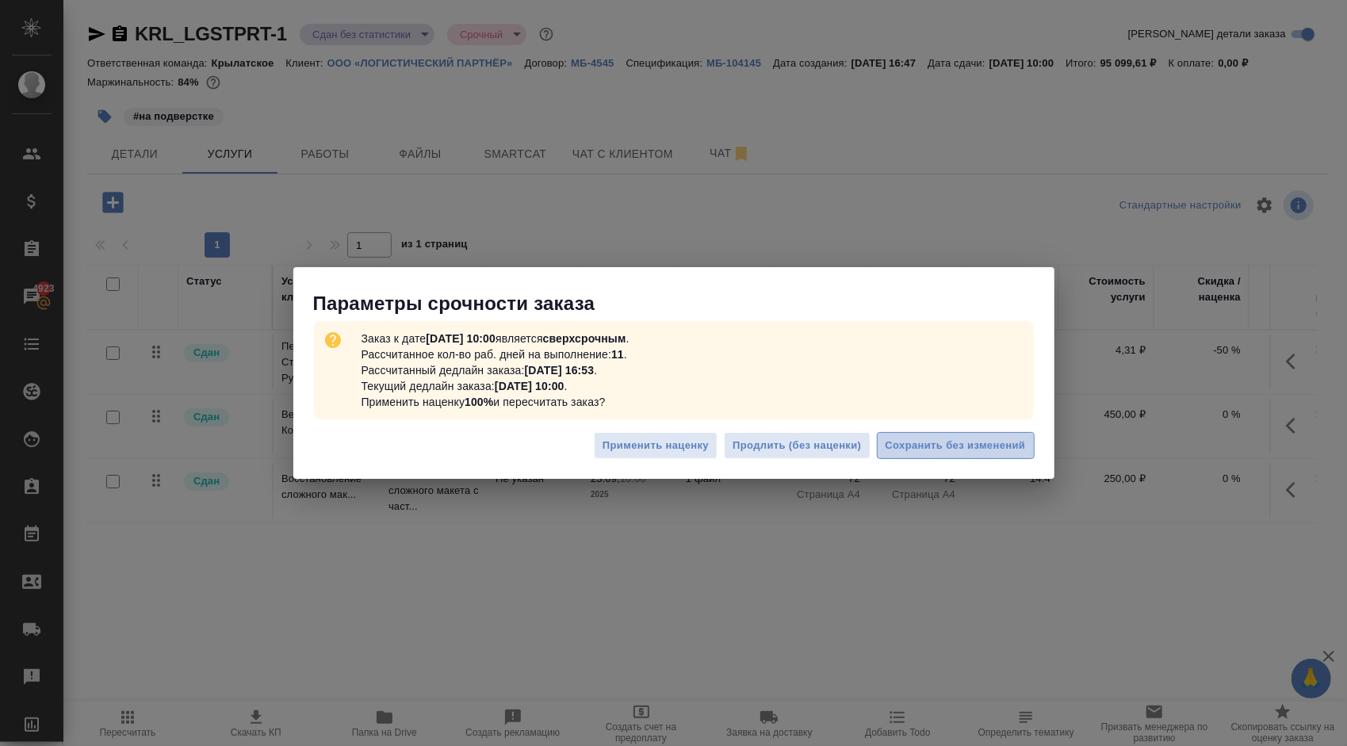
click at [978, 441] on span "Сохранить без изменений" at bounding box center [955, 446] width 140 height 18
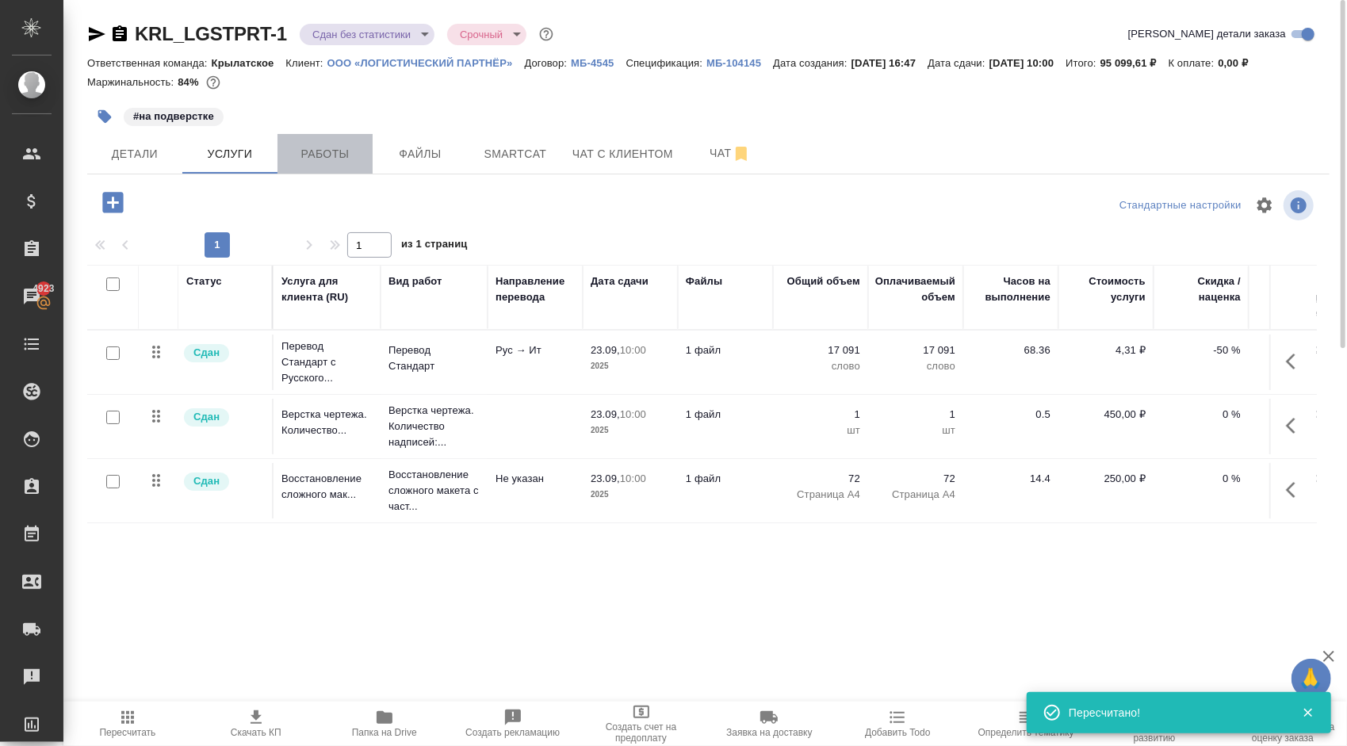
click at [324, 149] on span "Работы" at bounding box center [325, 154] width 76 height 20
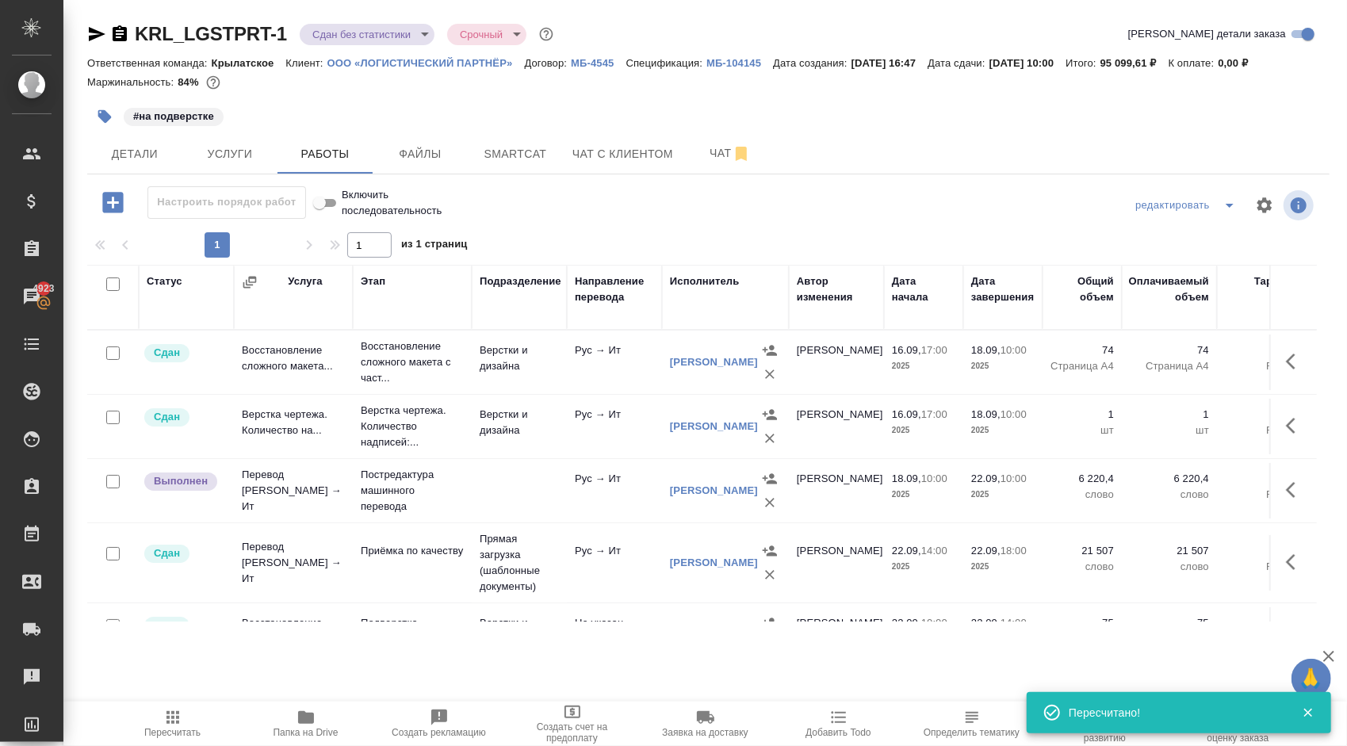
click at [170, 698] on div ".cls-1 fill:#fff; AWATERA Kasymov Timur Клиенты Спецификации Заказы 4923 Чаты T…" at bounding box center [673, 373] width 1347 height 746
click at [173, 718] on icon "button" at bounding box center [172, 717] width 13 height 13
click at [155, 707] on button "Пересчитать" at bounding box center [172, 724] width 133 height 44
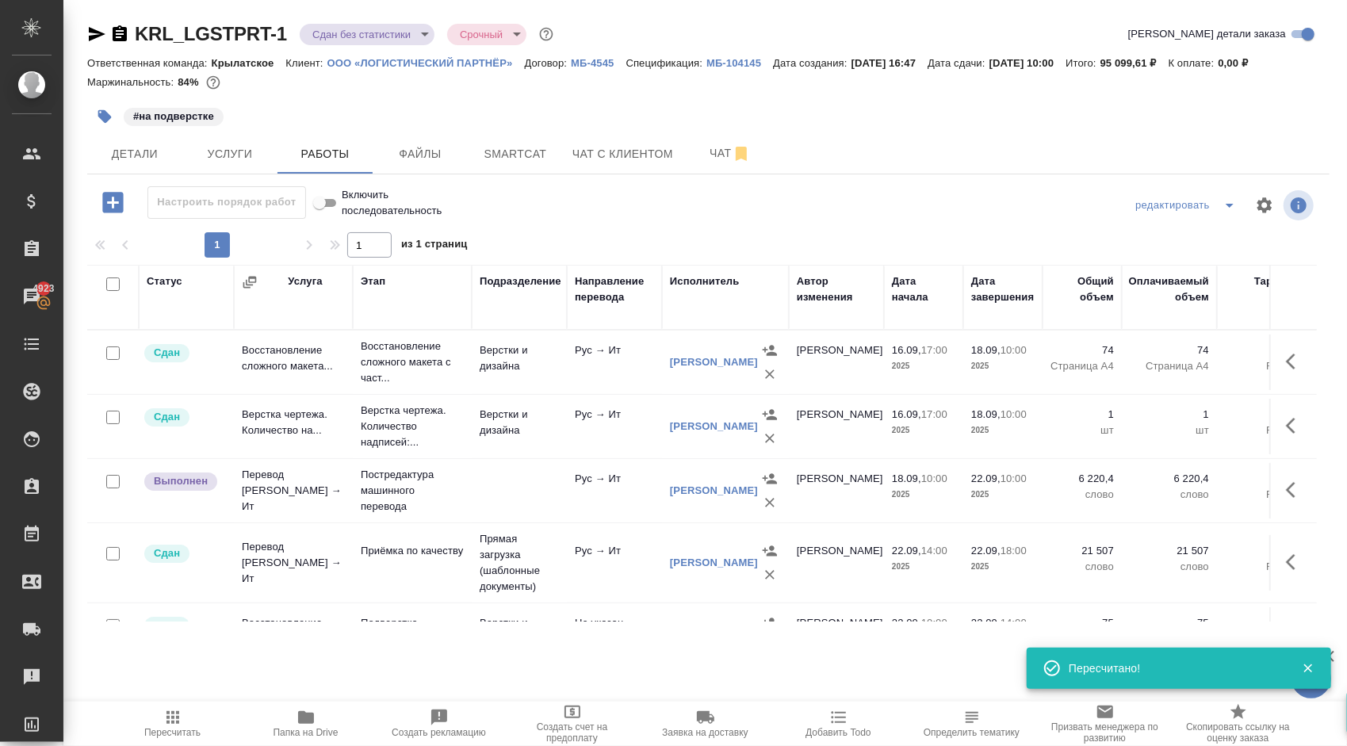
click at [308, 730] on span "Папка на Drive" at bounding box center [305, 732] width 65 height 11
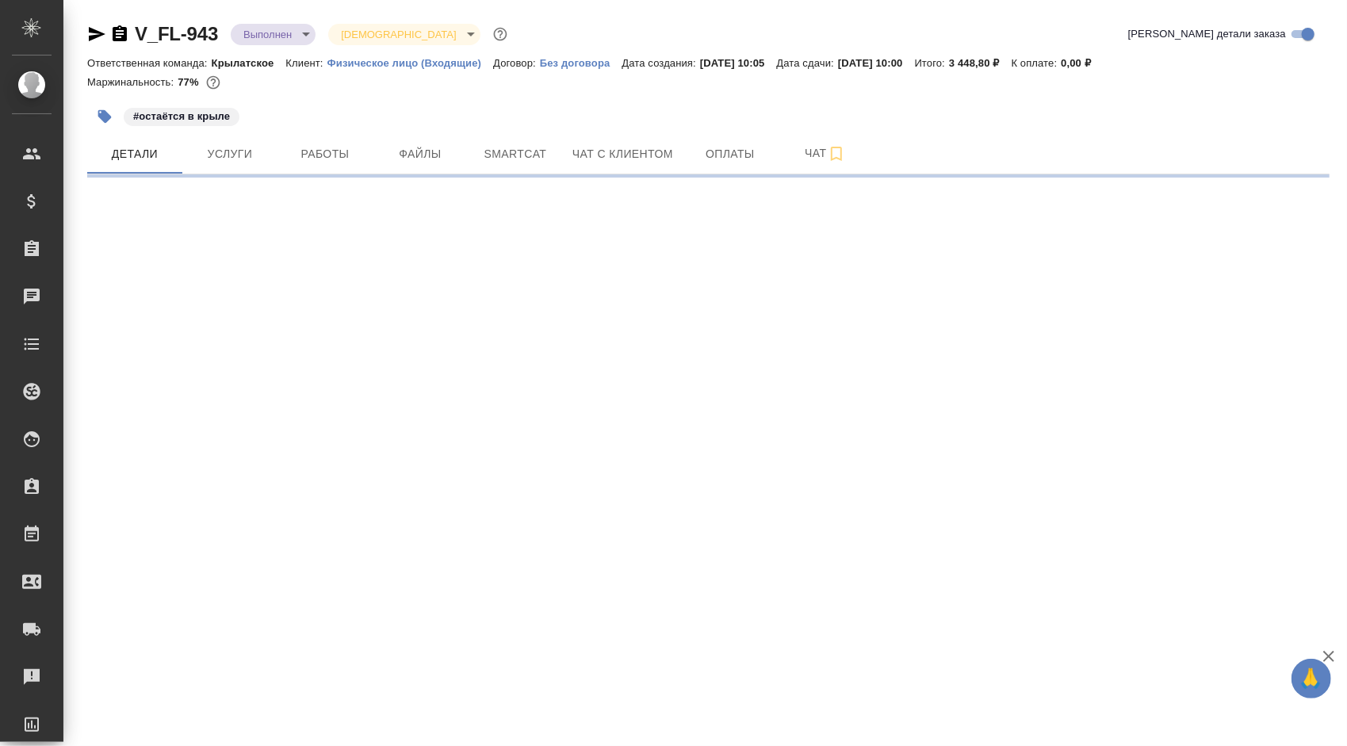
select select "RU"
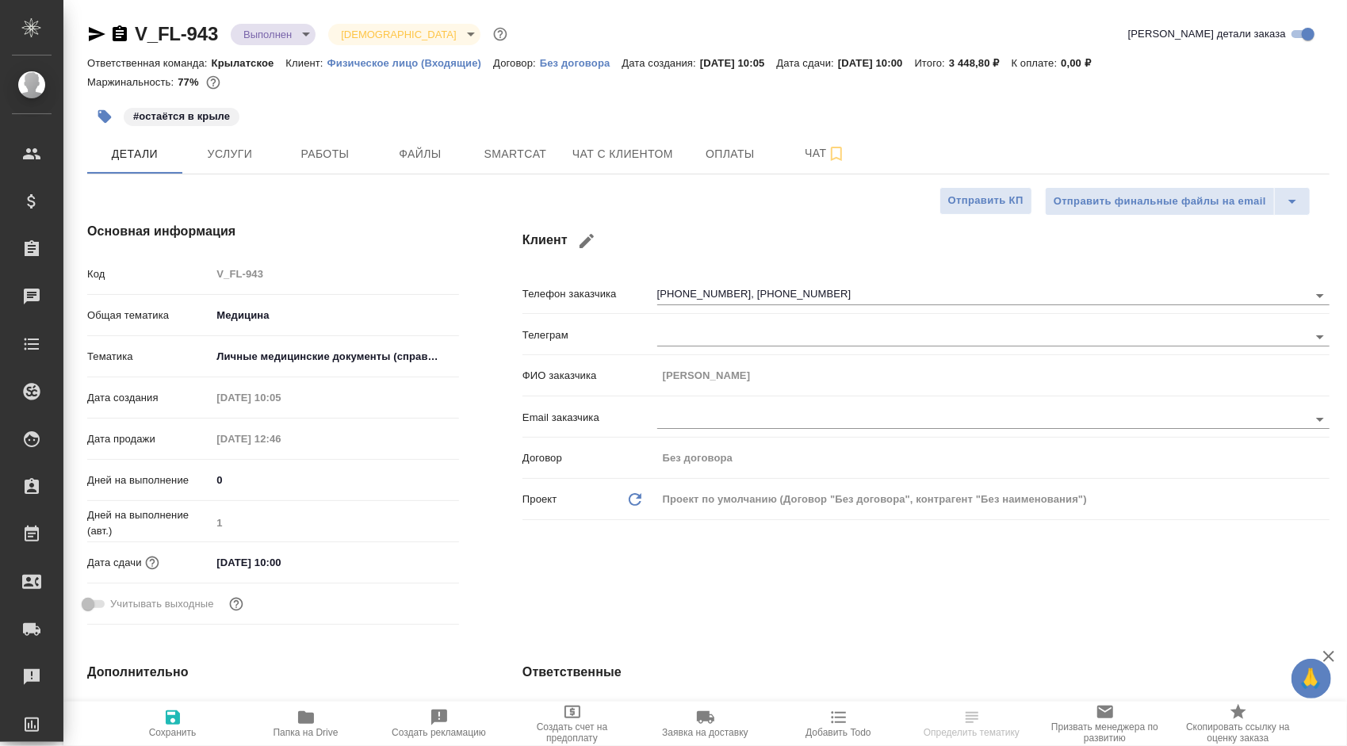
type textarea "x"
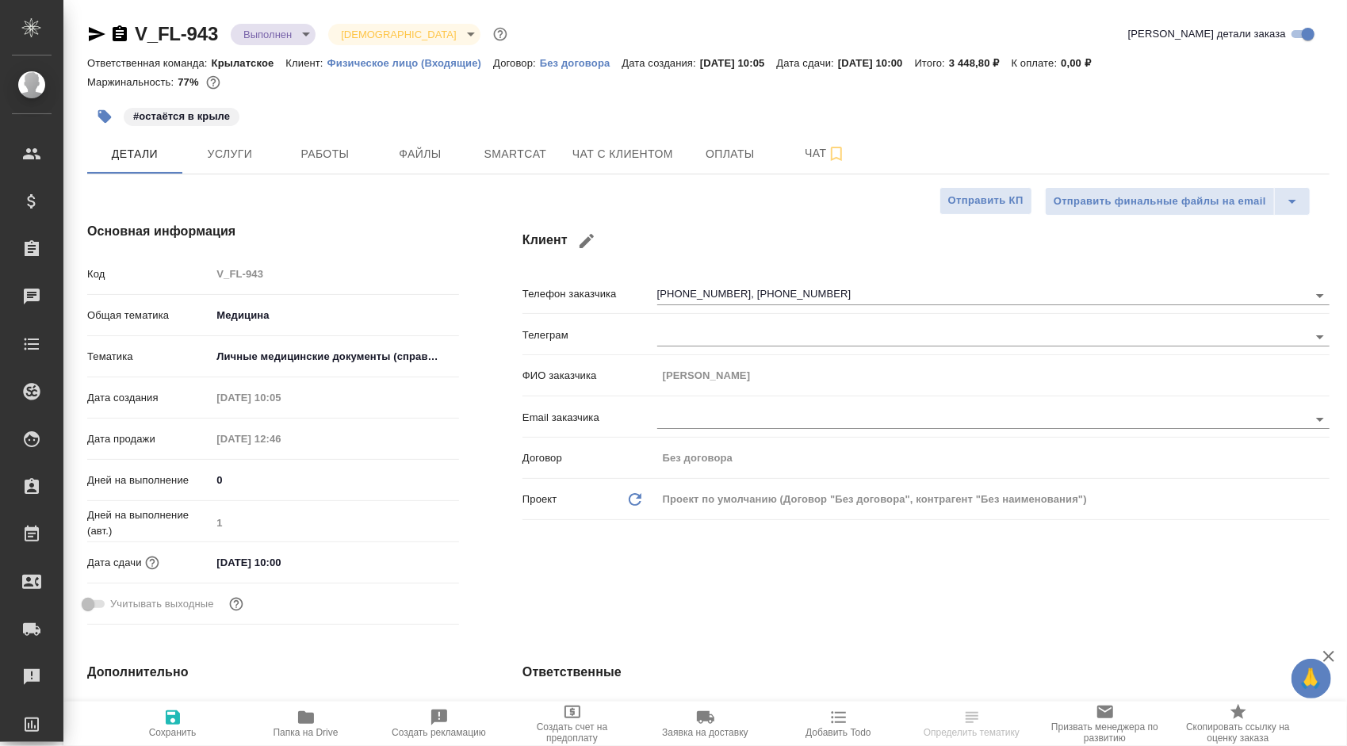
type textarea "x"
click at [335, 721] on span "Папка на Drive" at bounding box center [306, 723] width 114 height 30
type textarea "x"
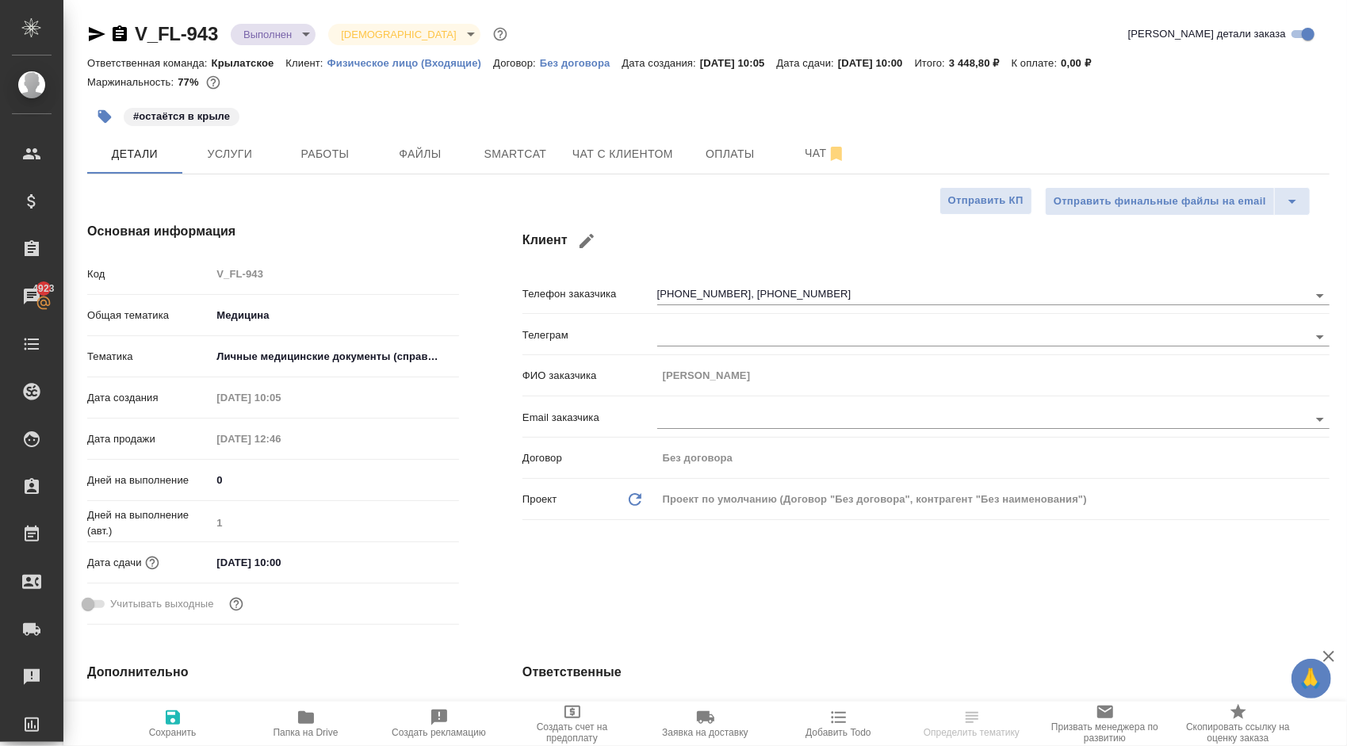
select select "RU"
type textarea "x"
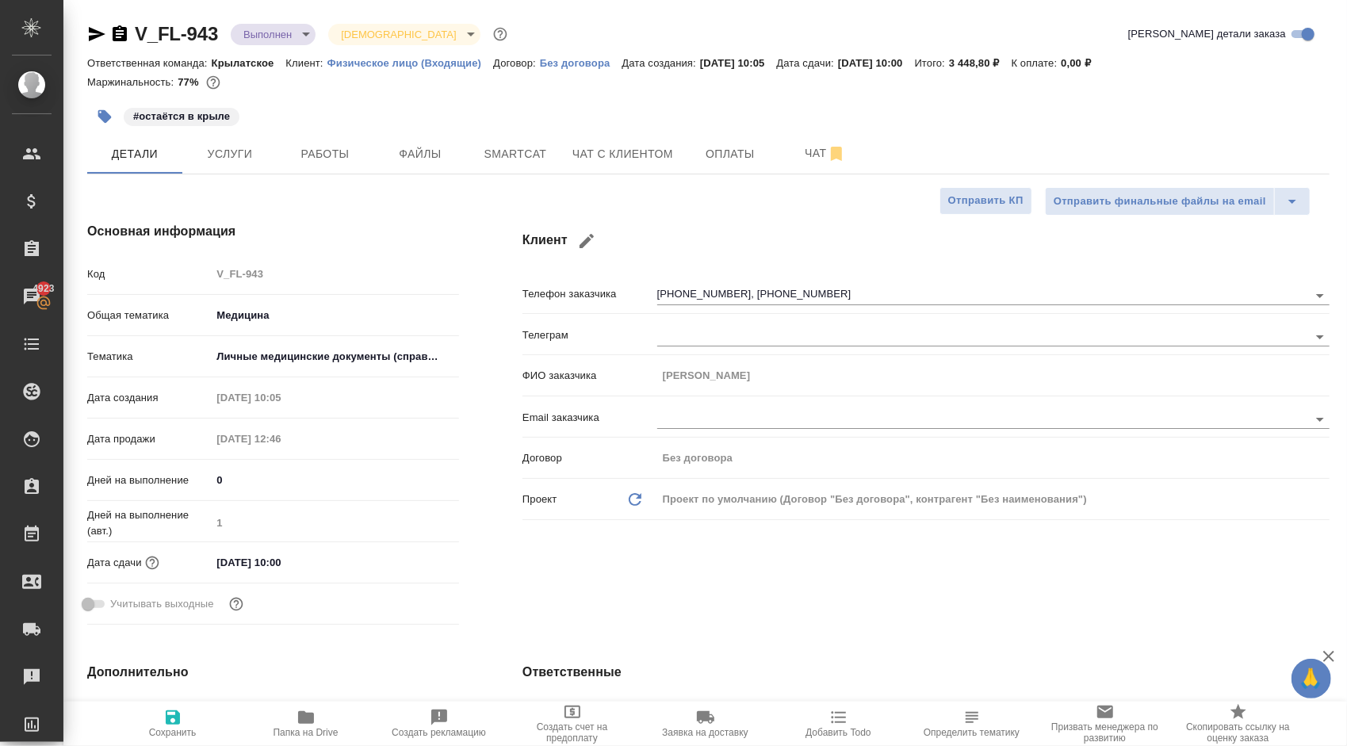
type textarea "x"
click at [594, 147] on span "Чат с клиентом" at bounding box center [622, 154] width 101 height 20
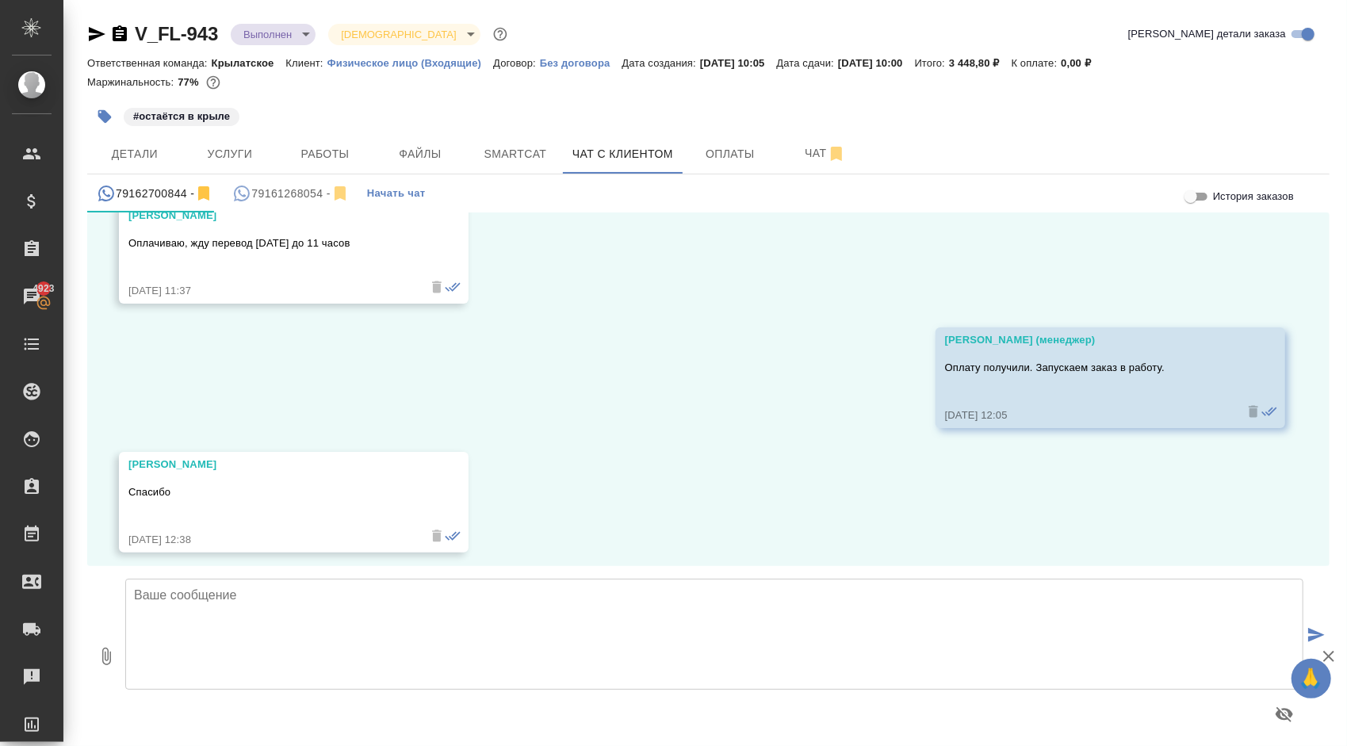
scroll to position [1374, 0]
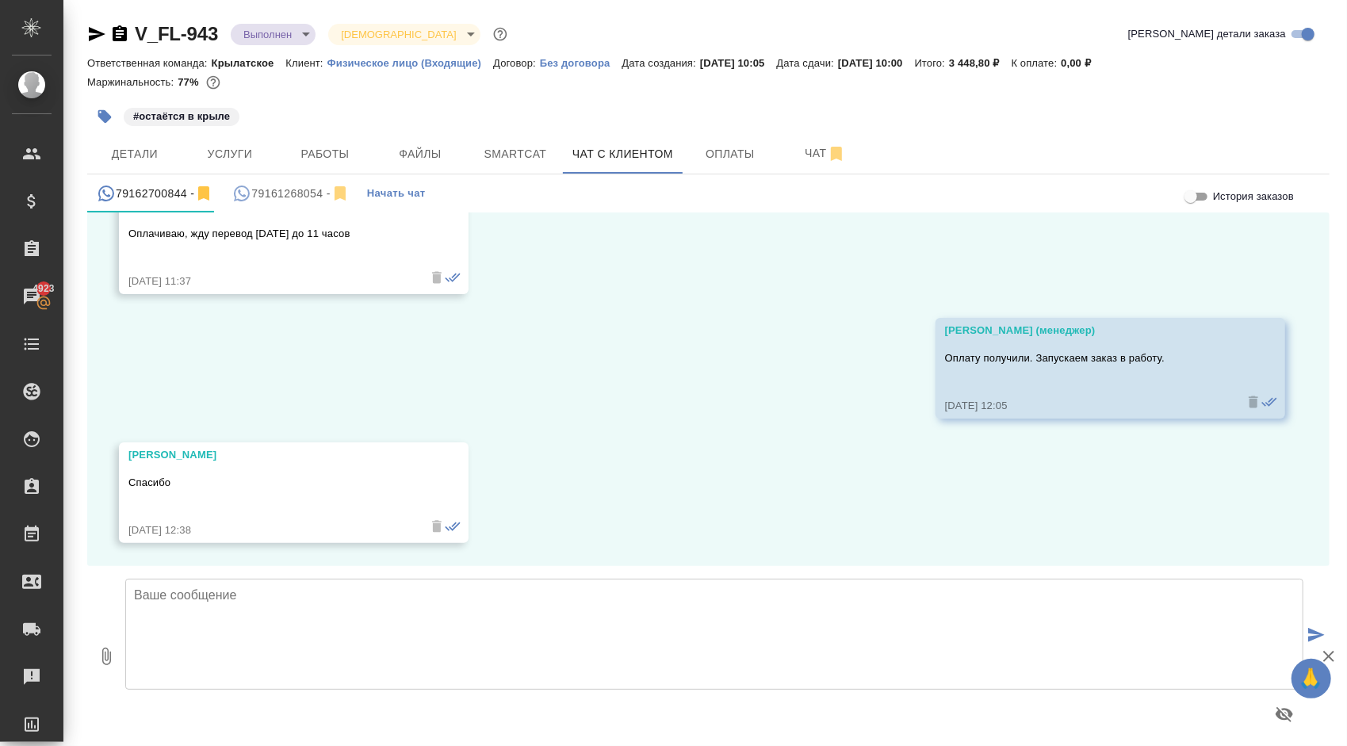
click at [394, 611] on textarea at bounding box center [714, 634] width 1178 height 111
click at [707, 457] on div "23.09, вторник Гудина Александра (менеджер) Елена, еще раз добрый день! Направь…" at bounding box center [708, 389] width 1242 height 354
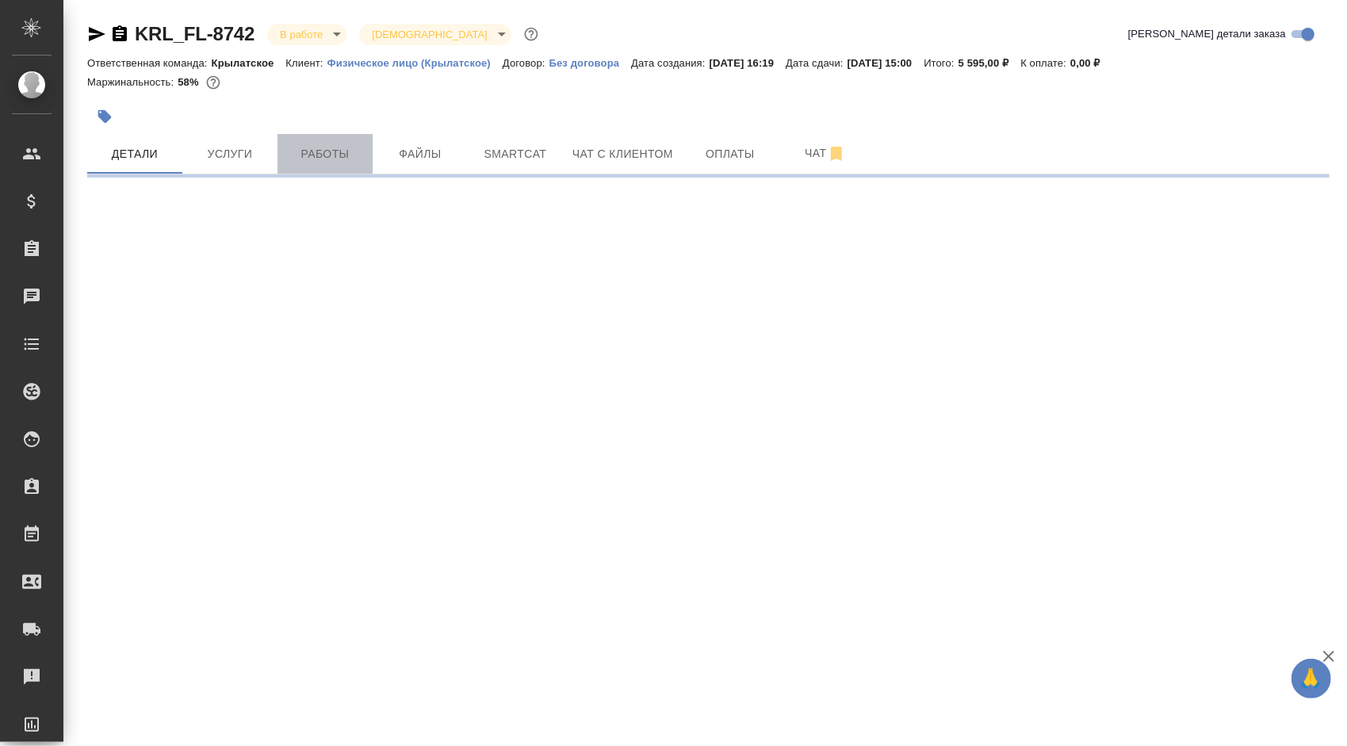
click at [333, 155] on span "Работы" at bounding box center [325, 154] width 76 height 20
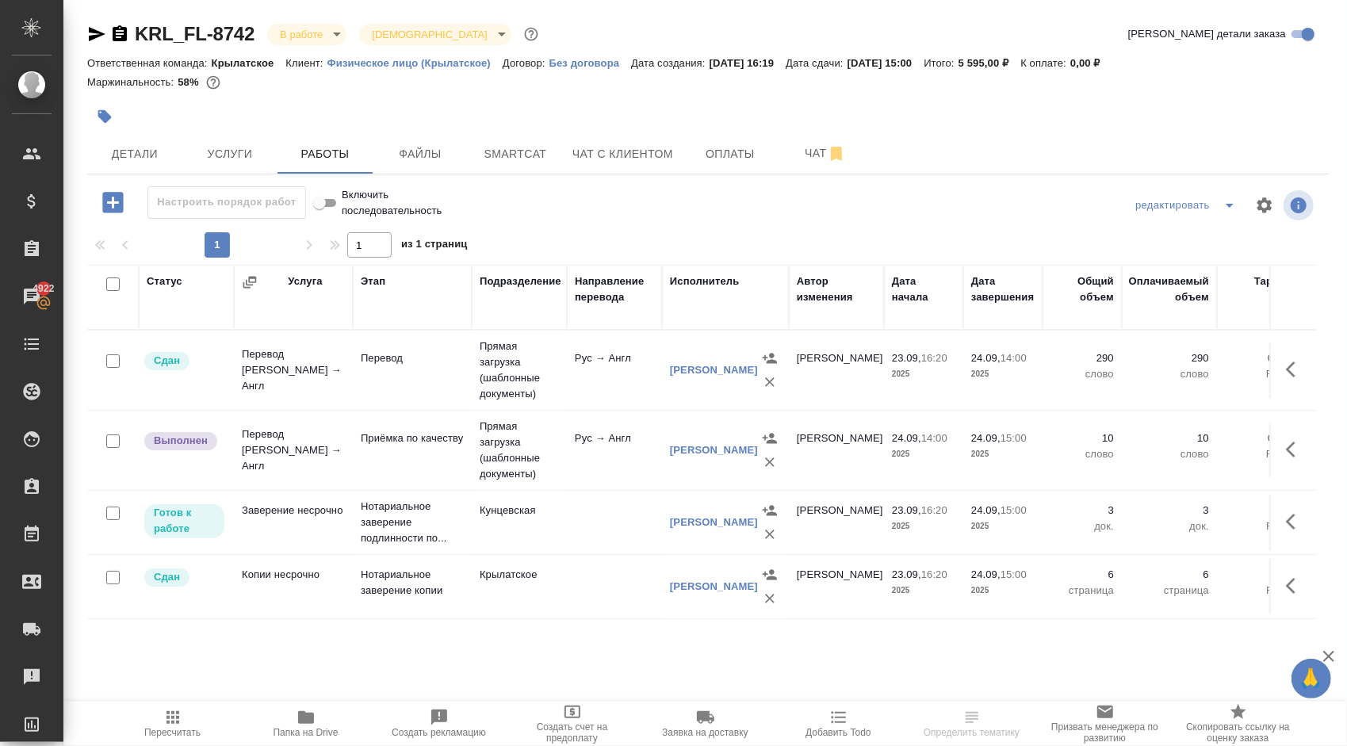
click at [174, 699] on div ".cls-1 fill:#fff; AWATERA [PERSON_NAME] Спецификации Заказы 4922 Чаты Todo Прое…" at bounding box center [673, 373] width 1347 height 746
click at [177, 713] on icon "button" at bounding box center [172, 717] width 13 height 13
click at [1286, 444] on icon "button" at bounding box center [1295, 449] width 19 height 19
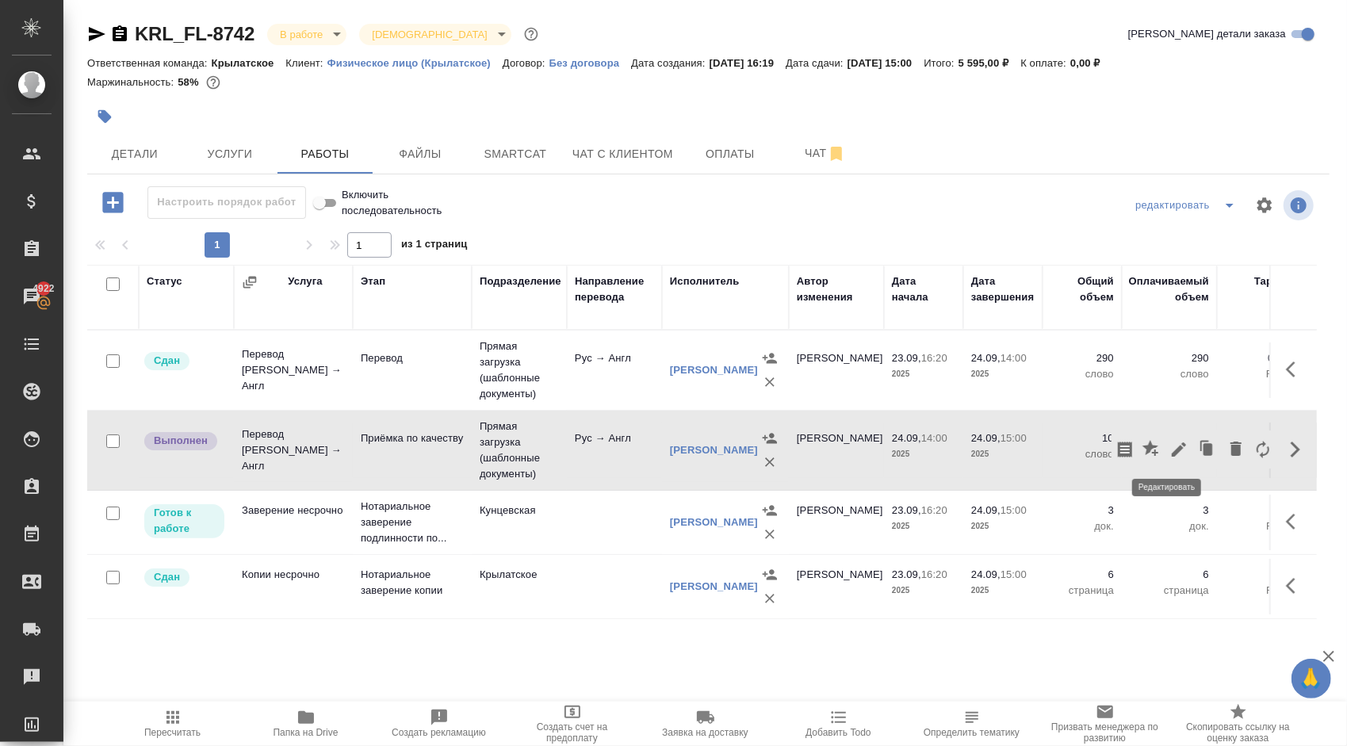
click at [1170, 441] on icon "button" at bounding box center [1178, 449] width 19 height 19
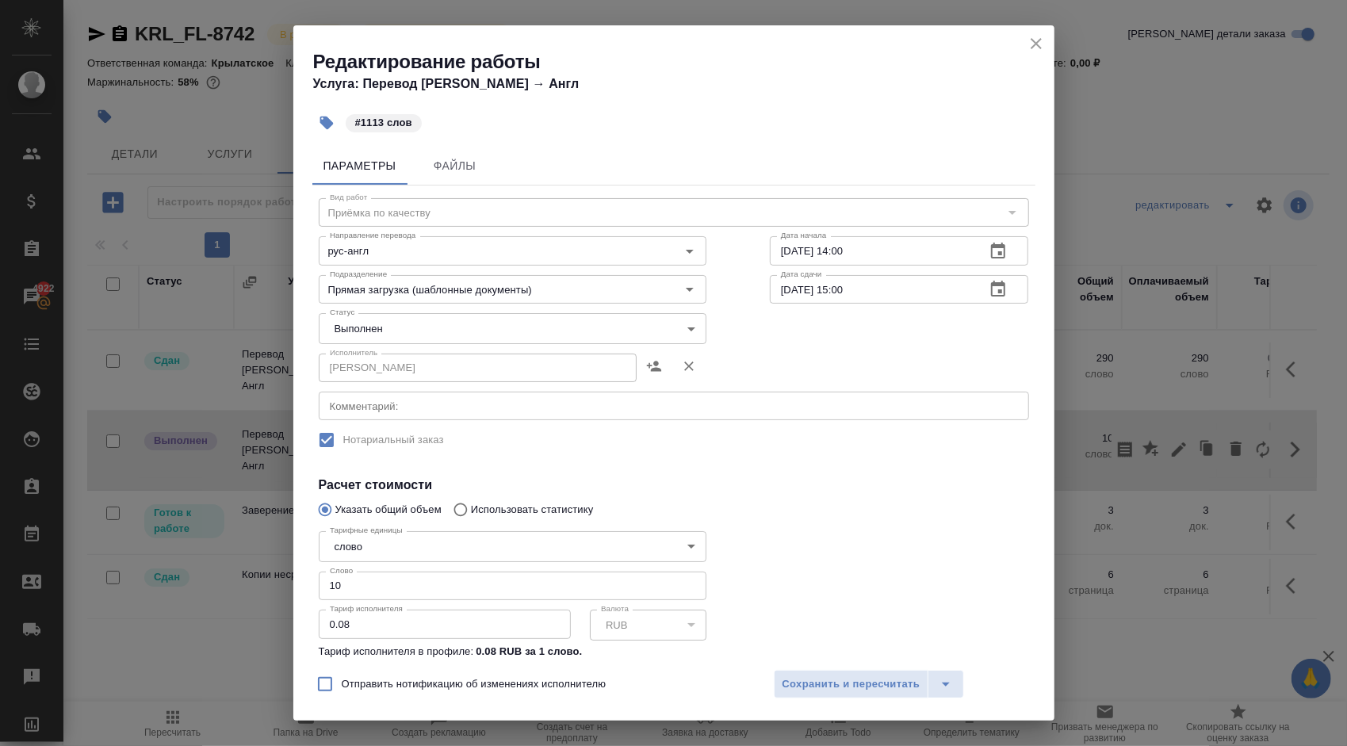
click at [380, 325] on body "🙏 .cls-1 fill:#fff; AWATERA [PERSON_NAME] Спецификации Заказы 4922 Чаты Todo Пр…" at bounding box center [673, 373] width 1347 height 746
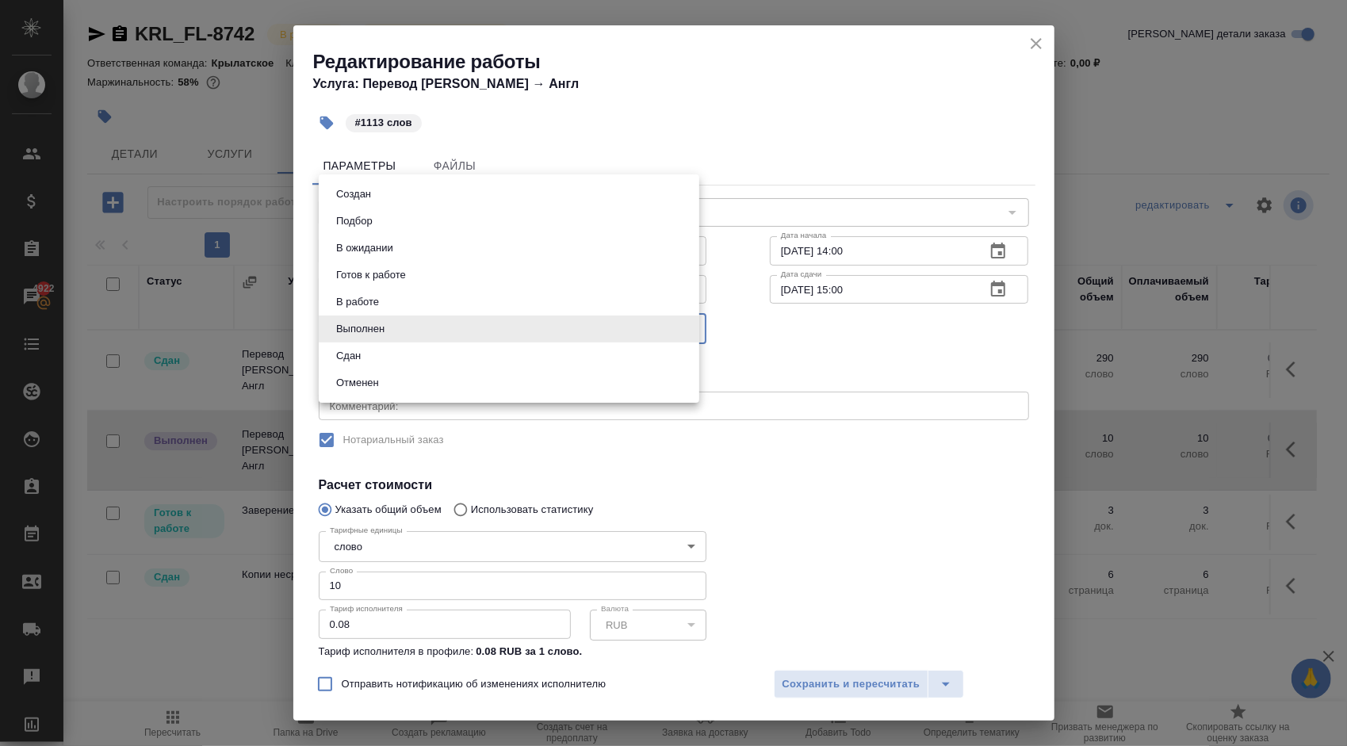
click at [364, 354] on button "Сдан" at bounding box center [348, 355] width 34 height 17
type input "closed"
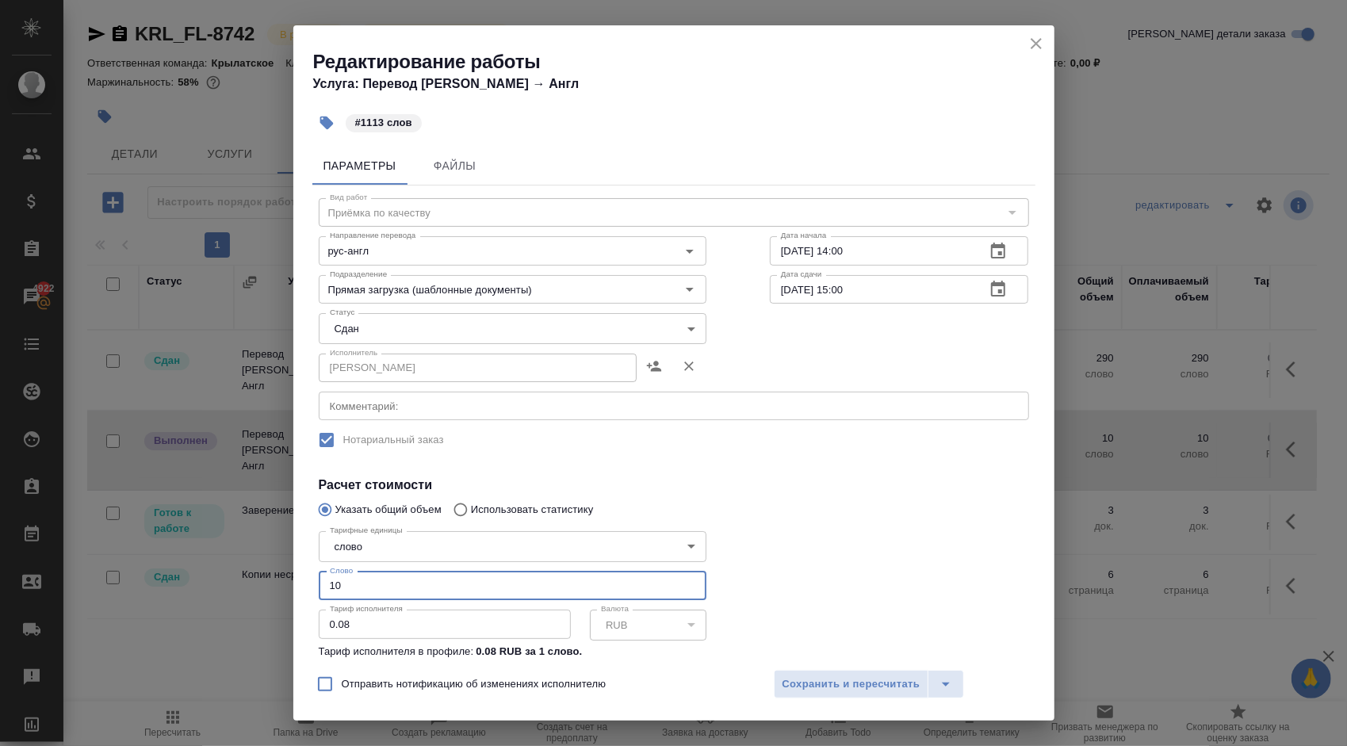
drag, startPoint x: 361, startPoint y: 583, endPoint x: 250, endPoint y: 554, distance: 114.8
click at [250, 554] on div "Редактирование работы Услуга: Перевод Стандарт Рус → Англ #1113 слов Параметры …" at bounding box center [673, 373] width 1347 height 746
type input "1113"
click at [820, 699] on div "Отправить нотификацию об изменениях исполнителю Сохранить и пересчитать" at bounding box center [673, 689] width 761 height 61
click at [831, 686] on span "Сохранить и пересчитать" at bounding box center [851, 684] width 138 height 18
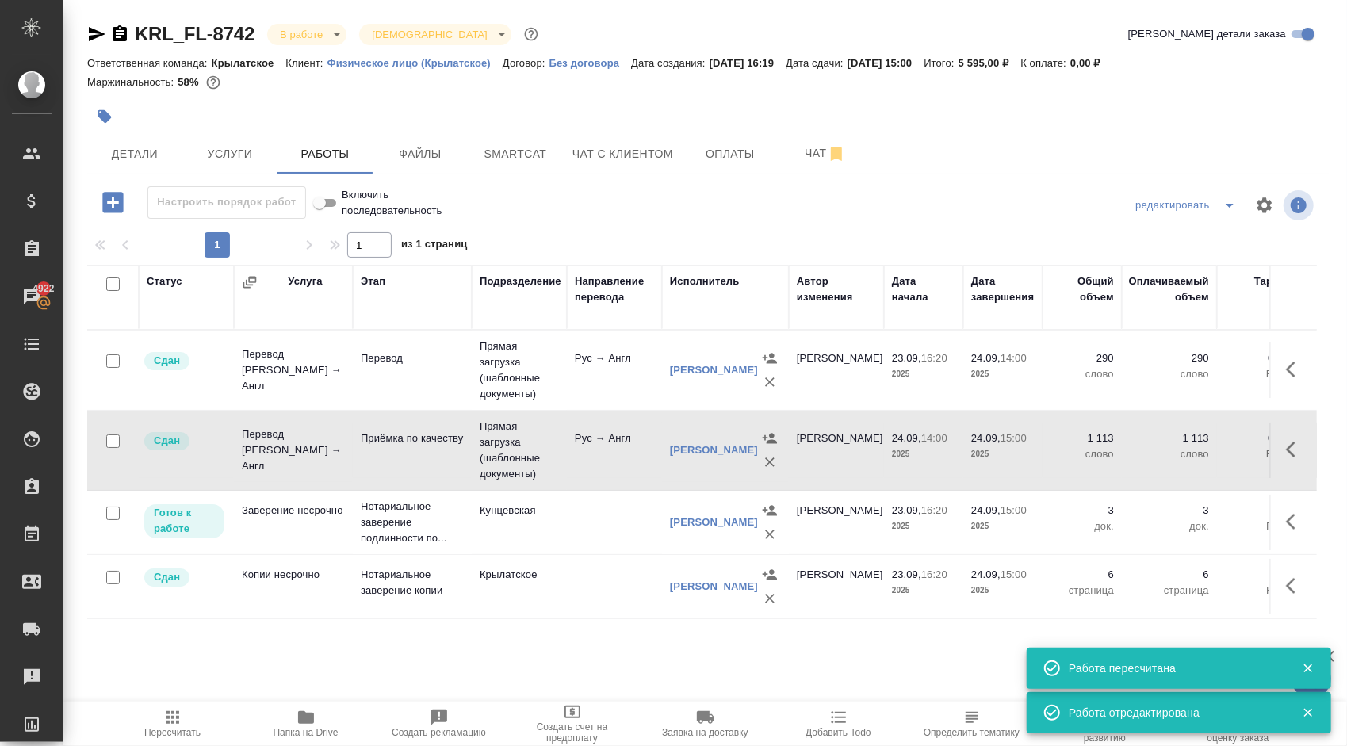
click at [206, 704] on button "Пересчитать" at bounding box center [172, 724] width 133 height 44
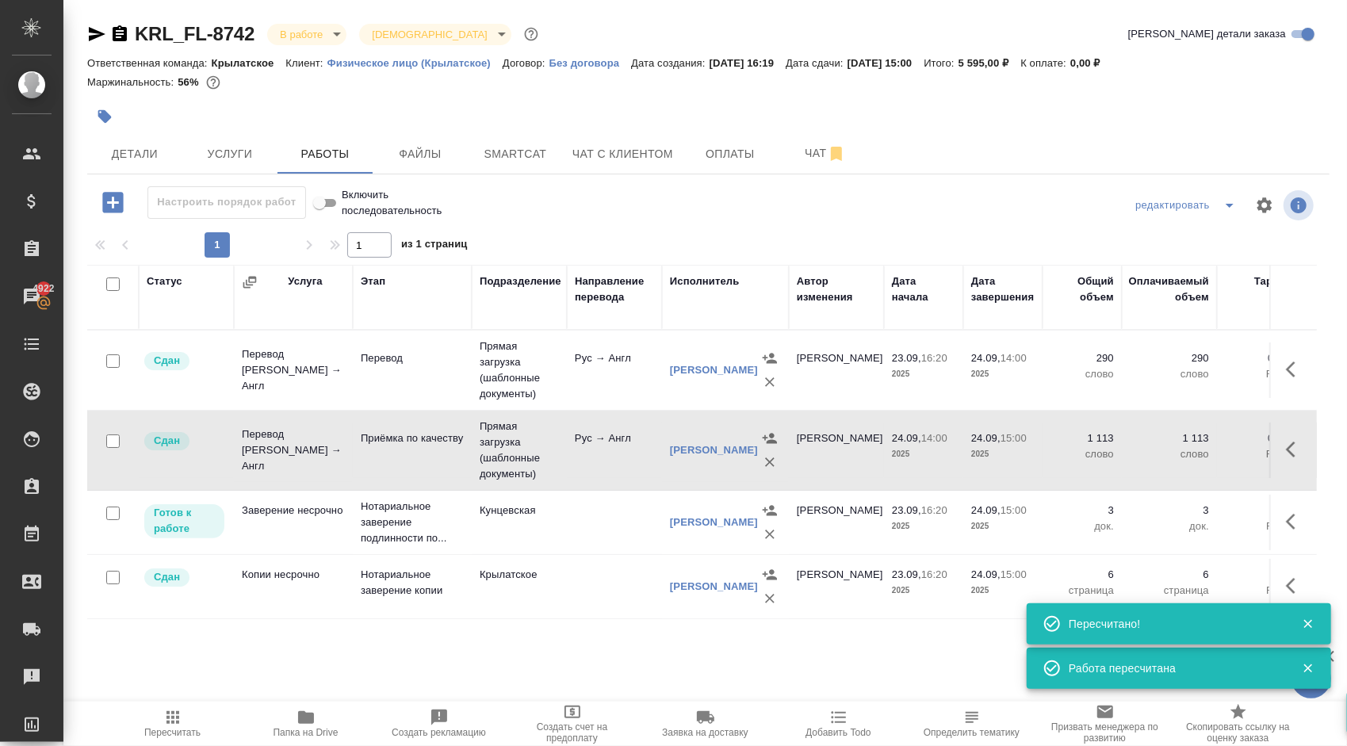
scroll to position [8, 0]
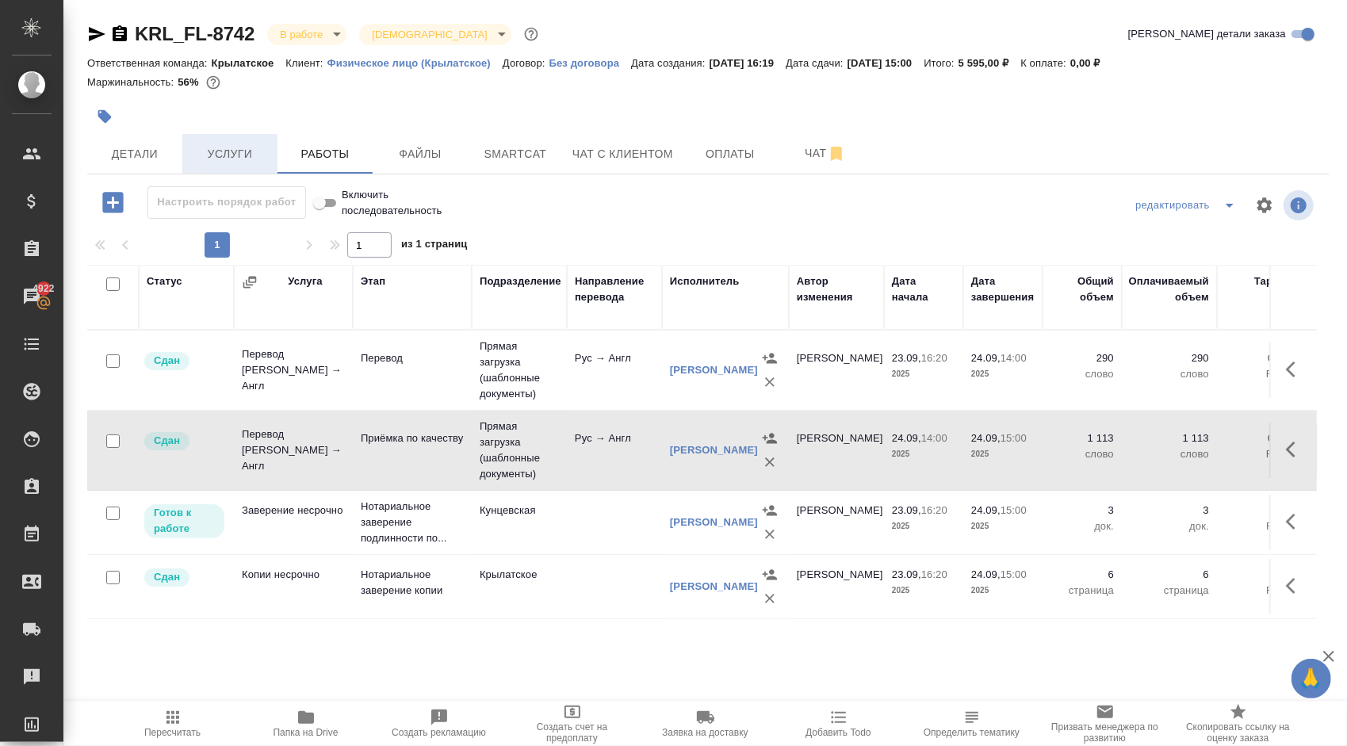
click at [228, 144] on span "Услуги" at bounding box center [230, 154] width 76 height 20
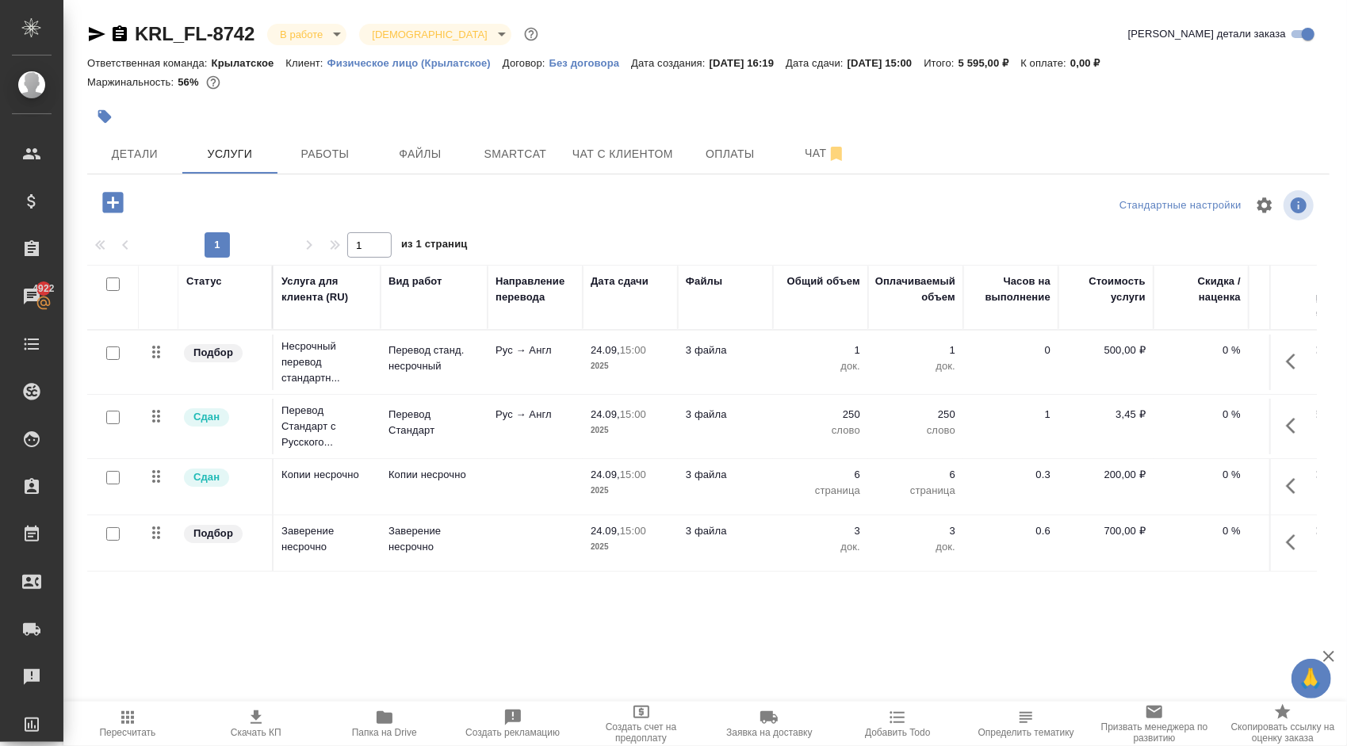
drag, startPoint x: 1062, startPoint y: 592, endPoint x: 1093, endPoint y: 596, distance: 31.2
click at [1097, 606] on div "KRL_FL-8742 В работе inProgress Святая троица holyTrinity Кратко детали заказа …" at bounding box center [708, 323] width 1260 height 646
drag, startPoint x: 1092, startPoint y: 592, endPoint x: 1151, endPoint y: 599, distance: 59.1
click at [1151, 599] on div "Статус Услуга для клиента (RU) Вид работ Направление перевода Дата сдачи Файлы …" at bounding box center [701, 435] width 1229 height 341
click at [355, 171] on button "Работы" at bounding box center [324, 154] width 95 height 40
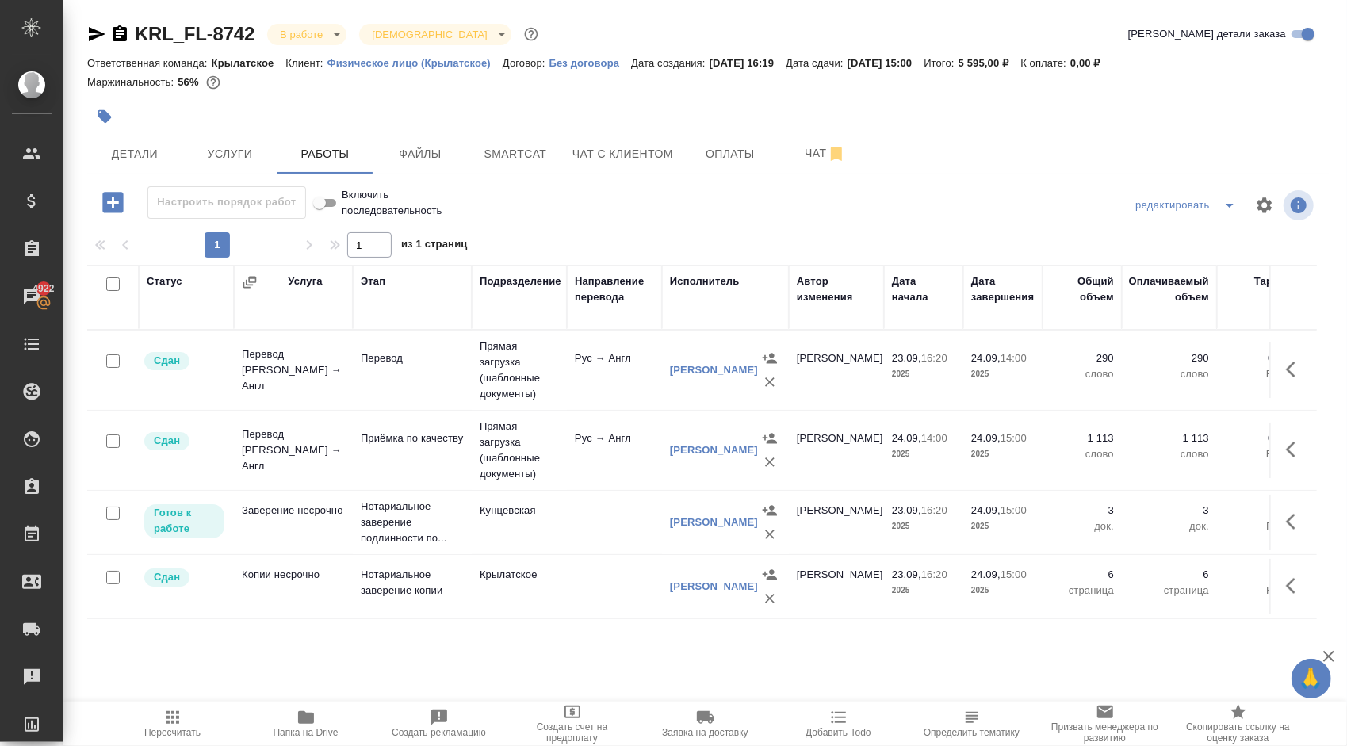
scroll to position [8, 0]
click at [139, 705] on button "Пересчитать" at bounding box center [172, 724] width 133 height 44
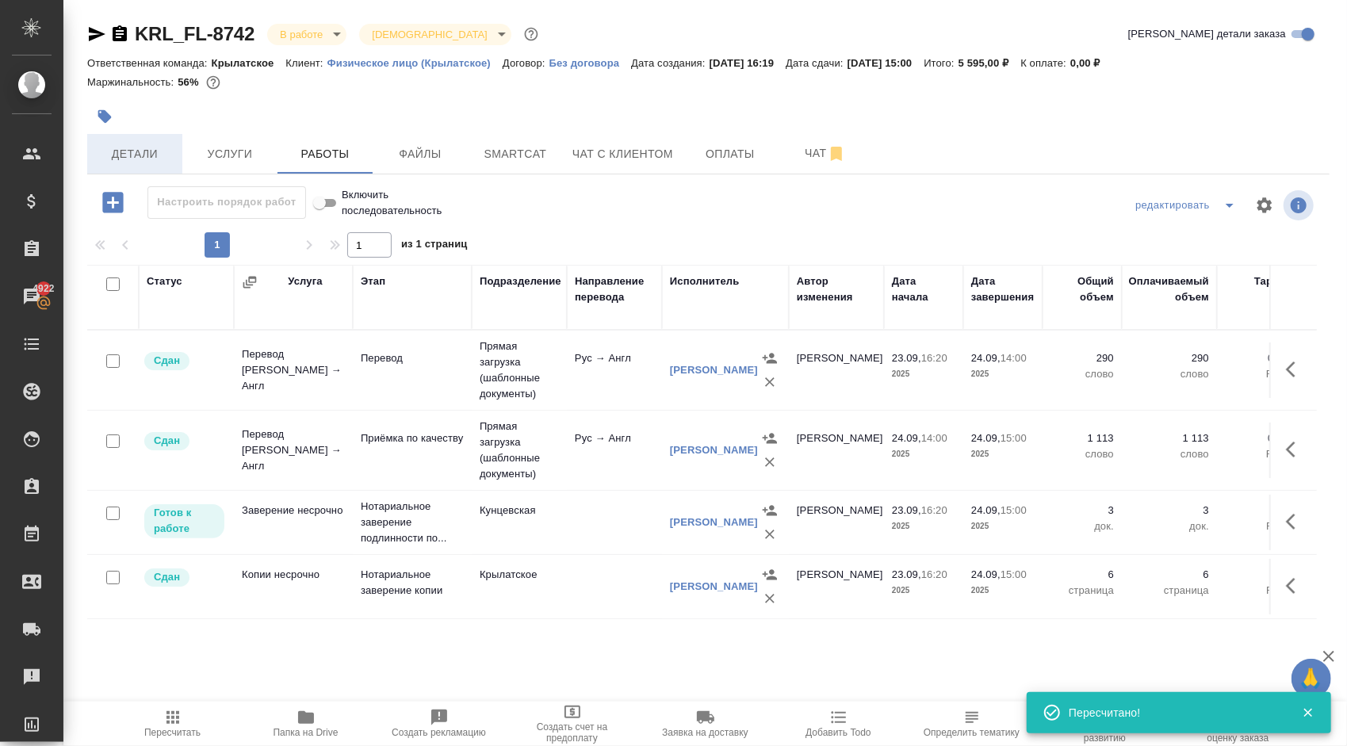
click at [168, 157] on span "Детали" at bounding box center [135, 154] width 76 height 20
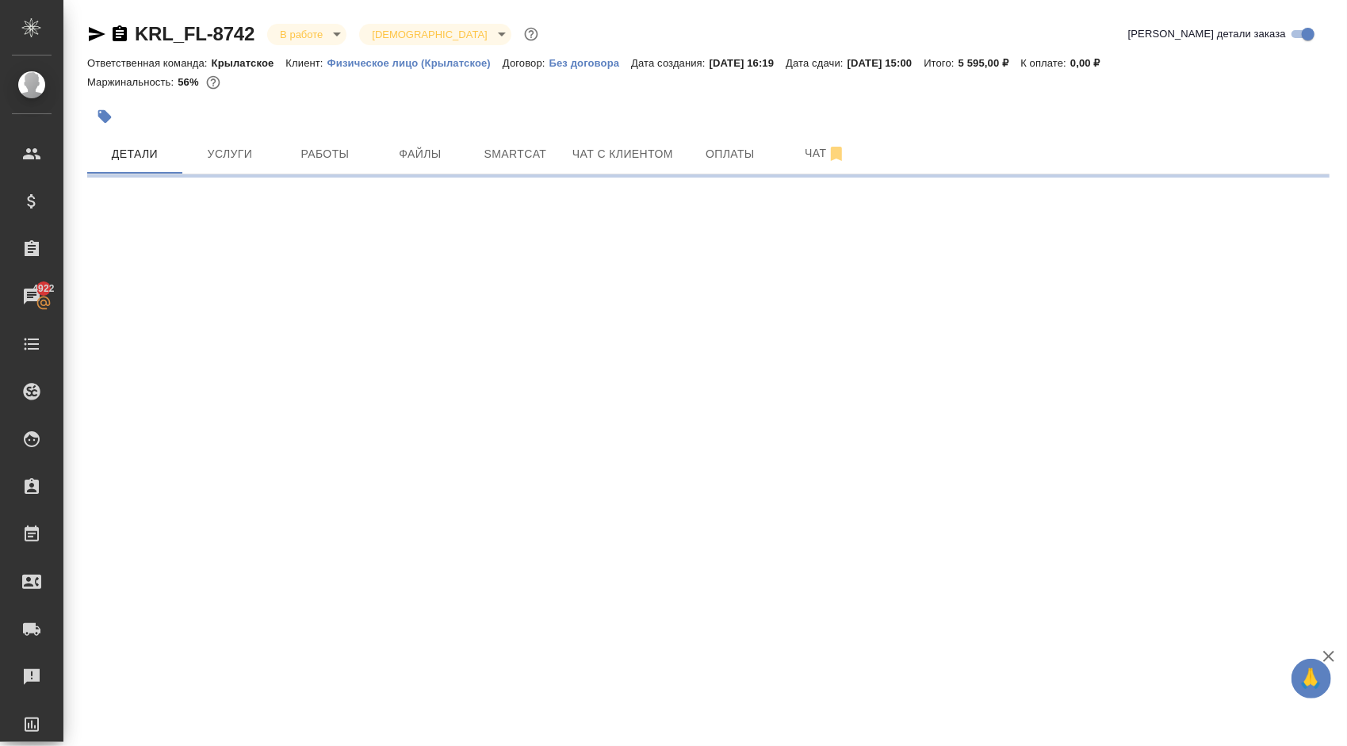
select select "RU"
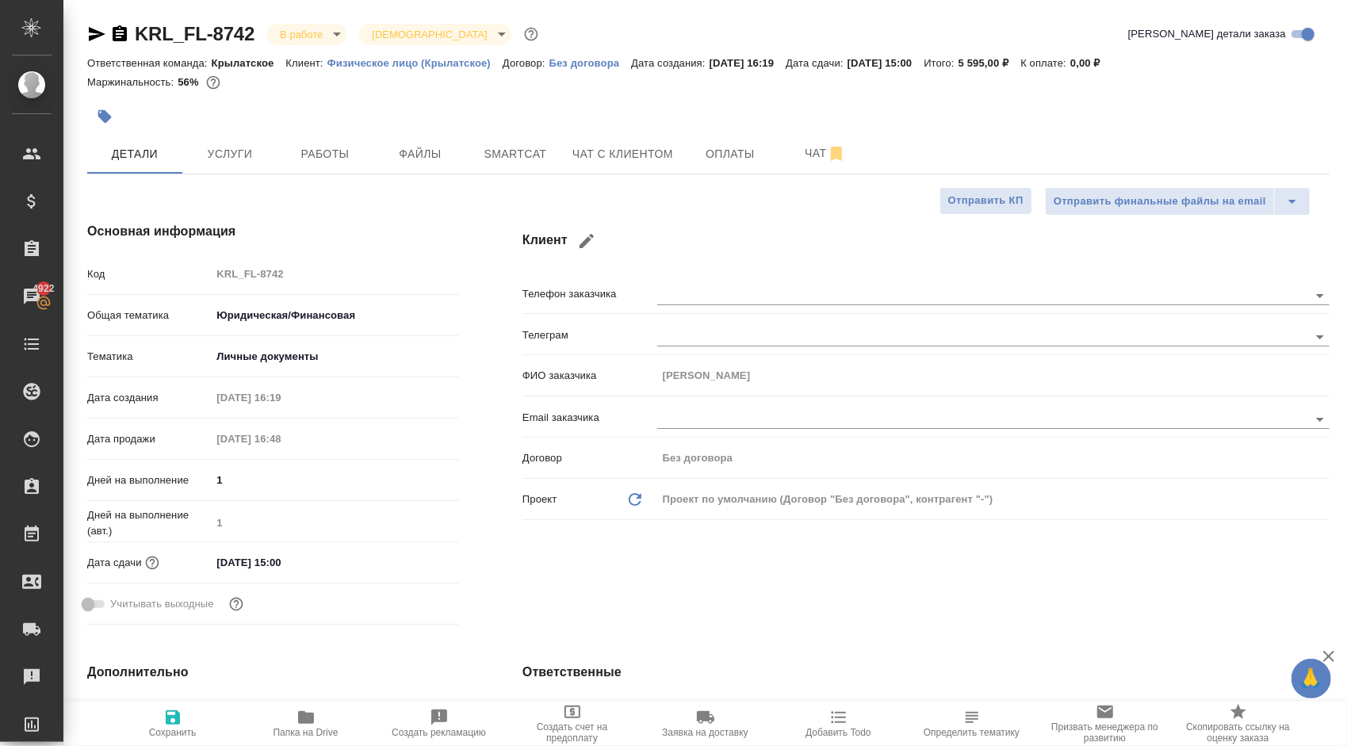
type textarea "x"
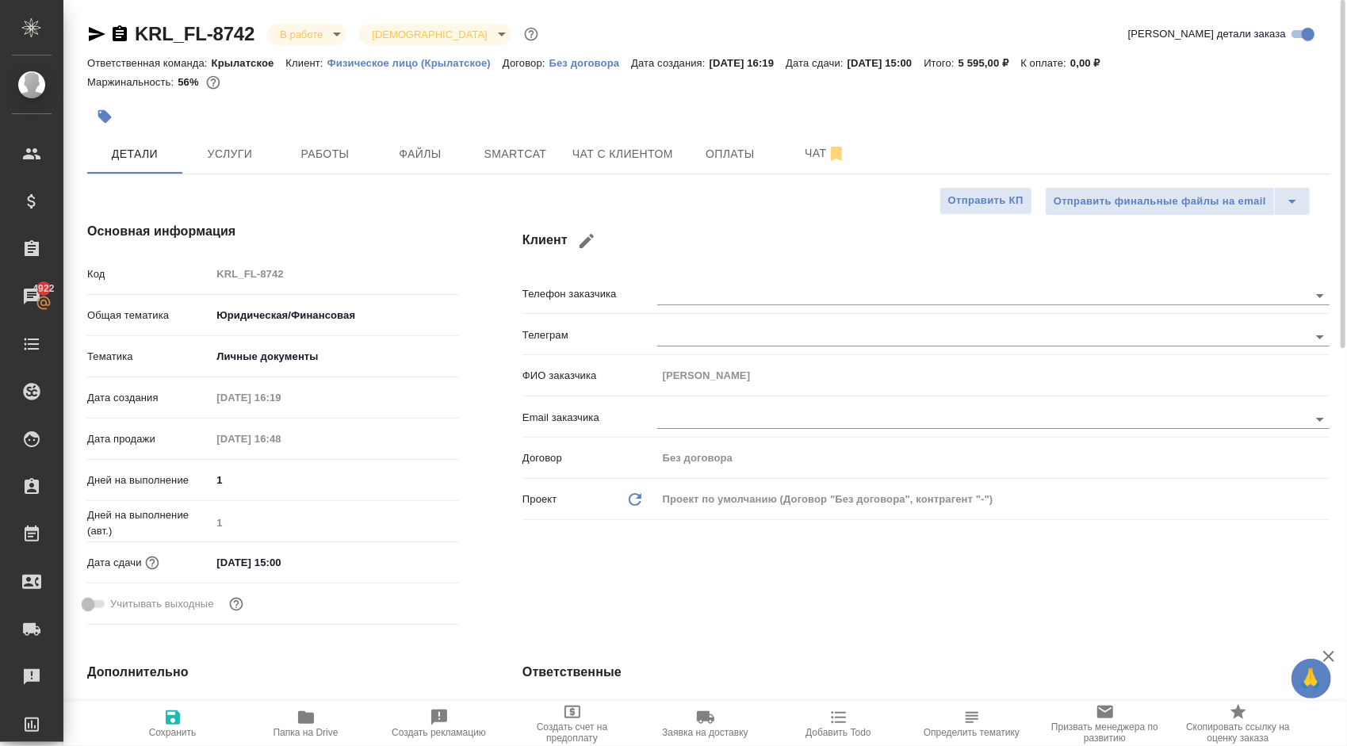
type textarea "x"
